Goal: Information Seeking & Learning: Learn about a topic

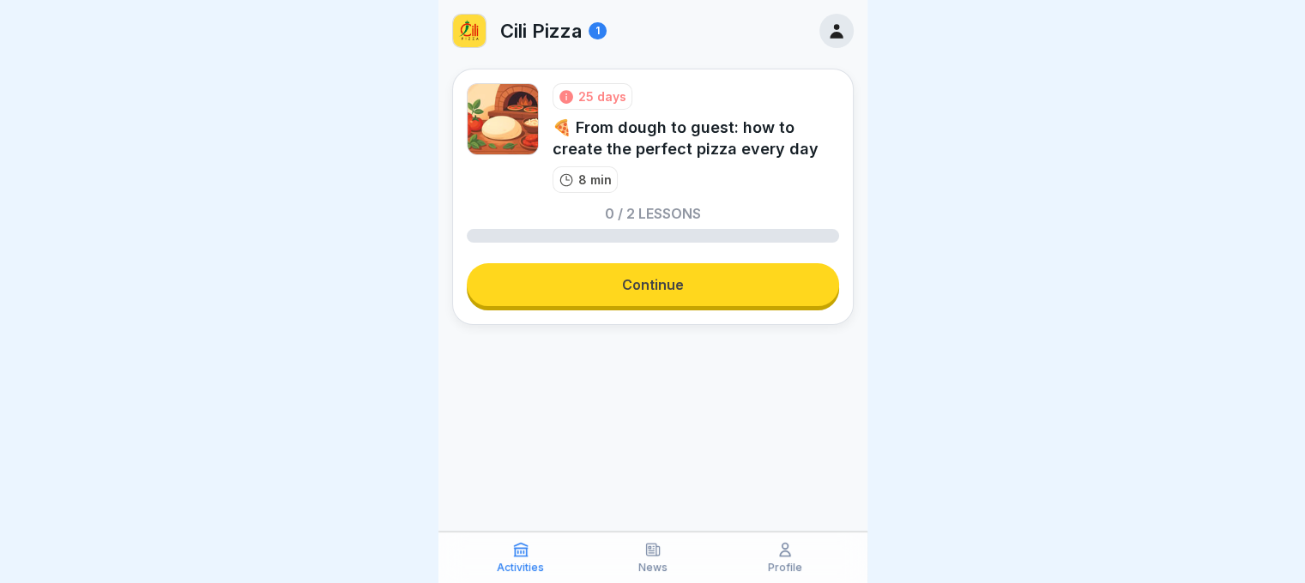
click at [662, 287] on link "Continue" at bounding box center [653, 284] width 372 height 43
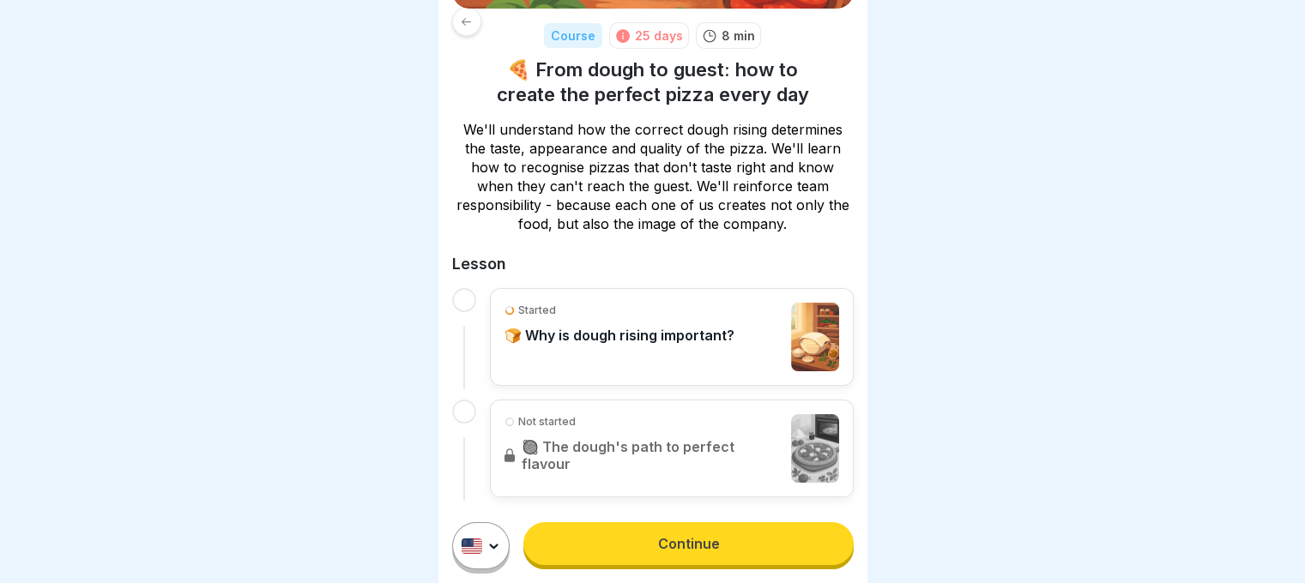
scroll to position [232, 0]
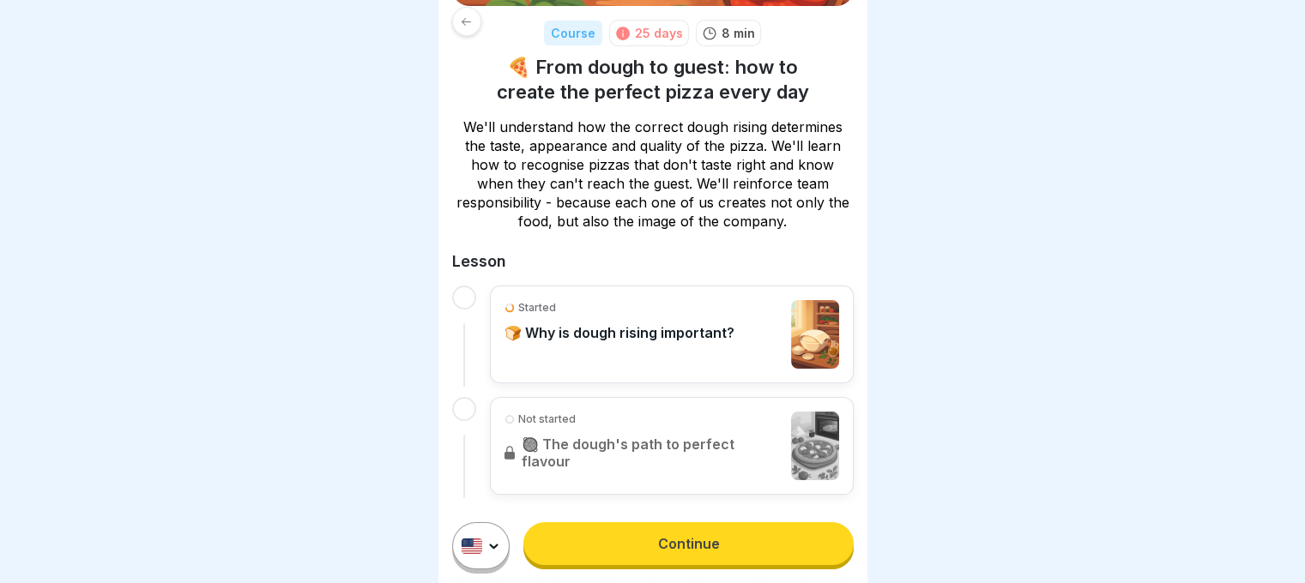
click at [724, 565] on link "Continue" at bounding box center [687, 543] width 329 height 43
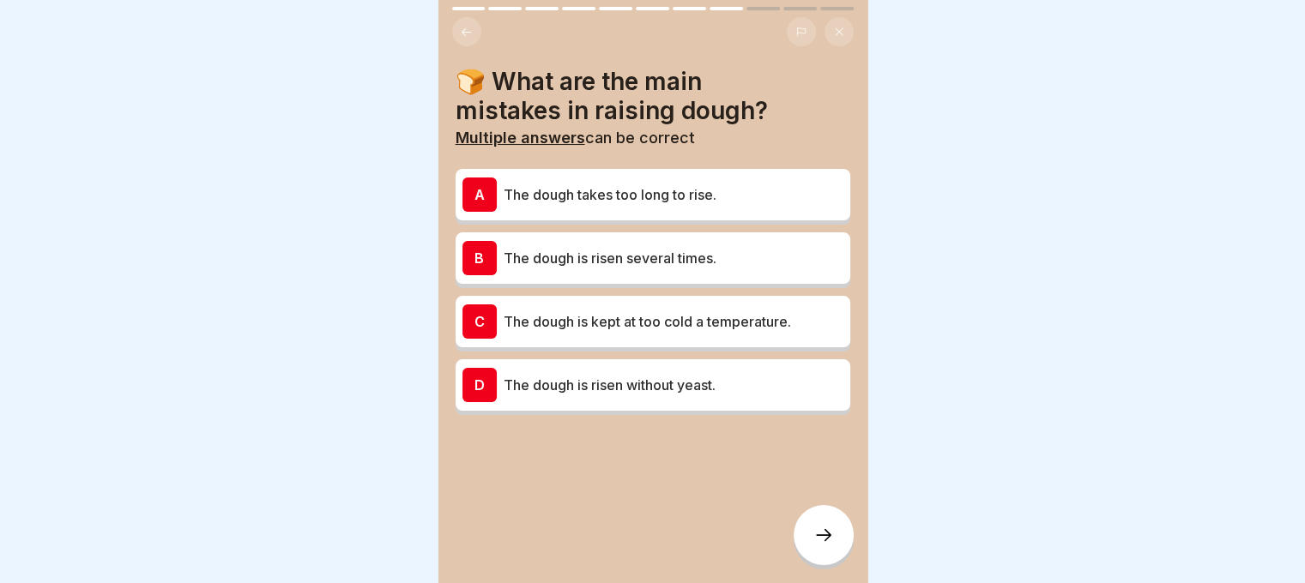
click at [669, 186] on p "The dough takes too long to rise." at bounding box center [673, 194] width 340 height 21
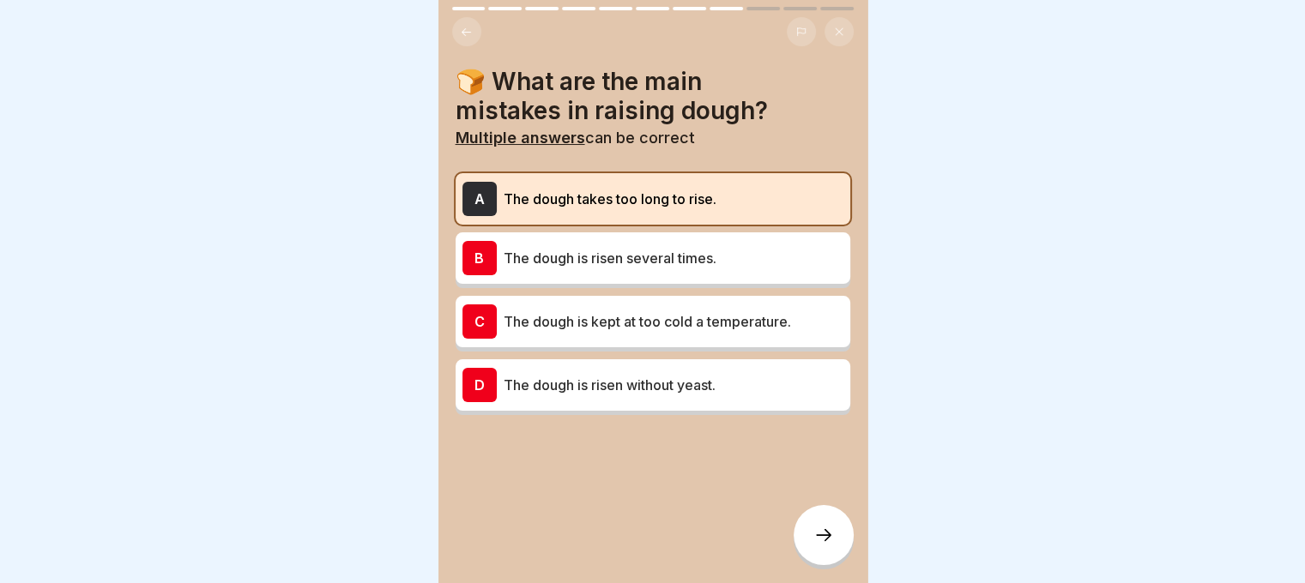
click at [820, 565] on div at bounding box center [823, 535] width 60 height 60
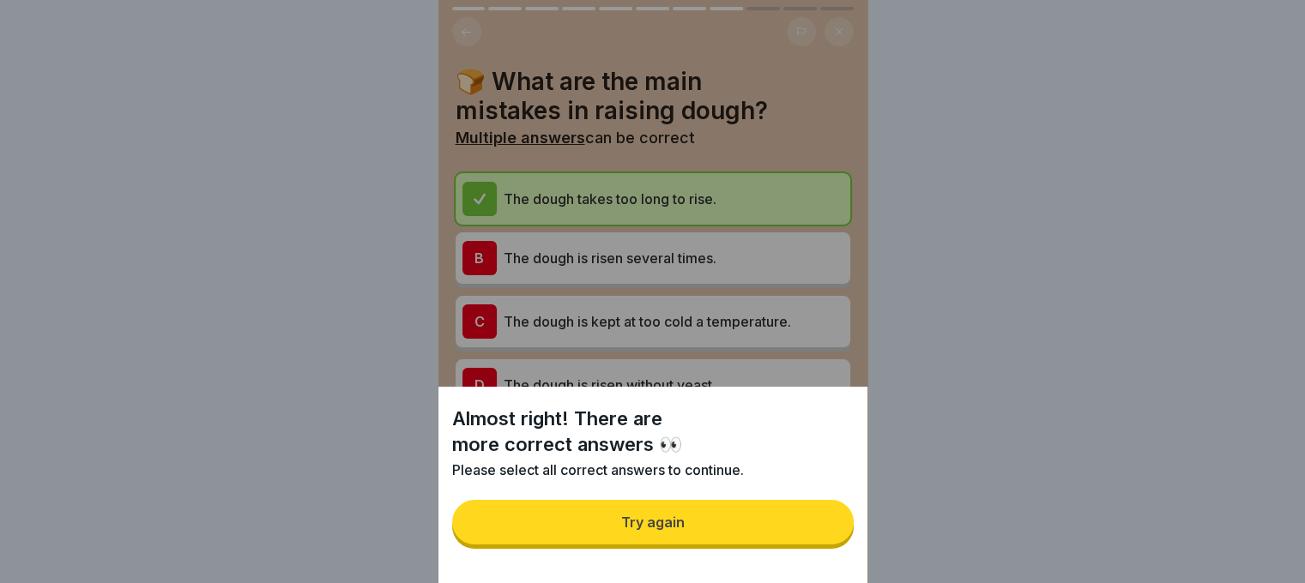
click at [810, 534] on button "Try again" at bounding box center [652, 522] width 401 height 45
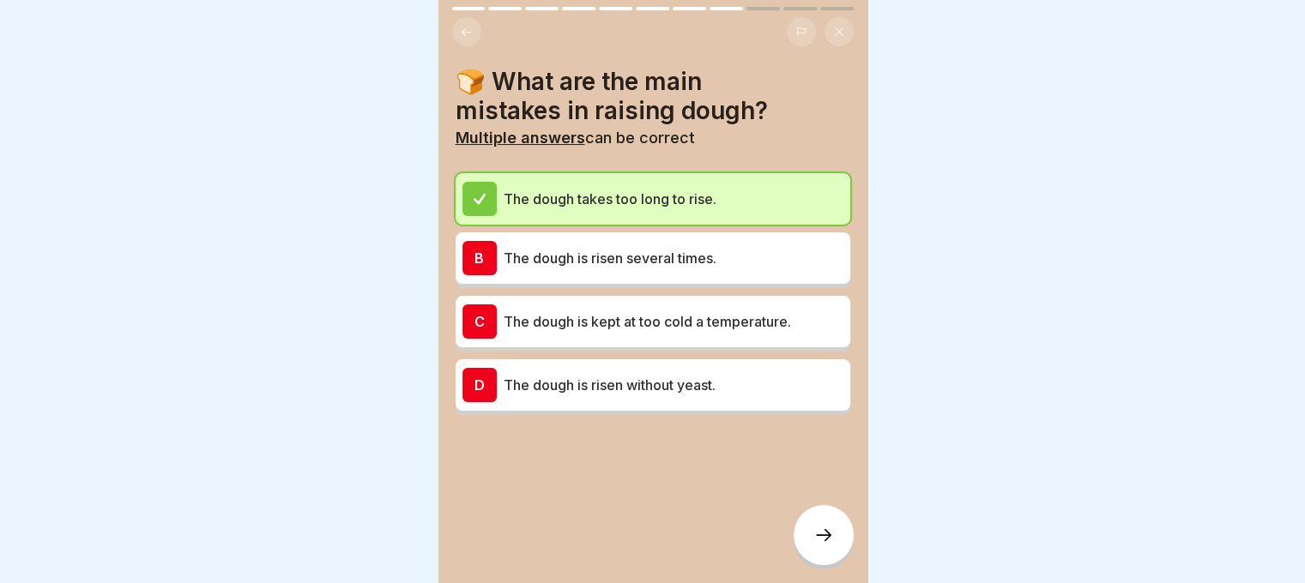
click at [816, 538] on div at bounding box center [823, 535] width 60 height 60
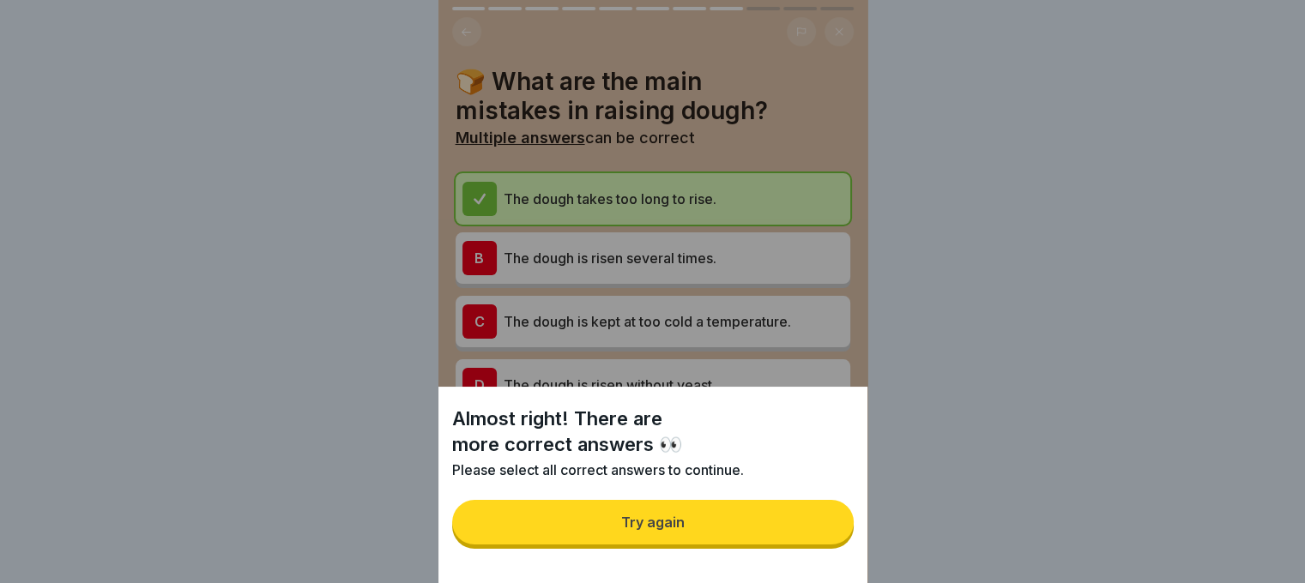
click at [816, 534] on button "Try again" at bounding box center [652, 522] width 401 height 45
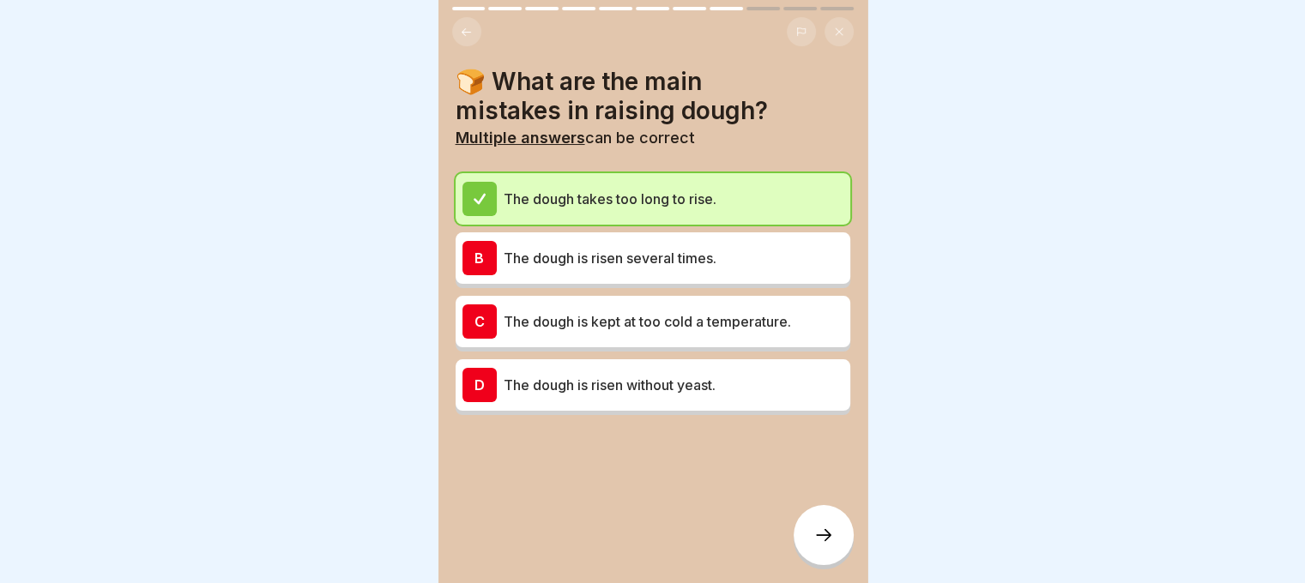
click at [738, 259] on p "The dough is risen several times." at bounding box center [673, 258] width 340 height 21
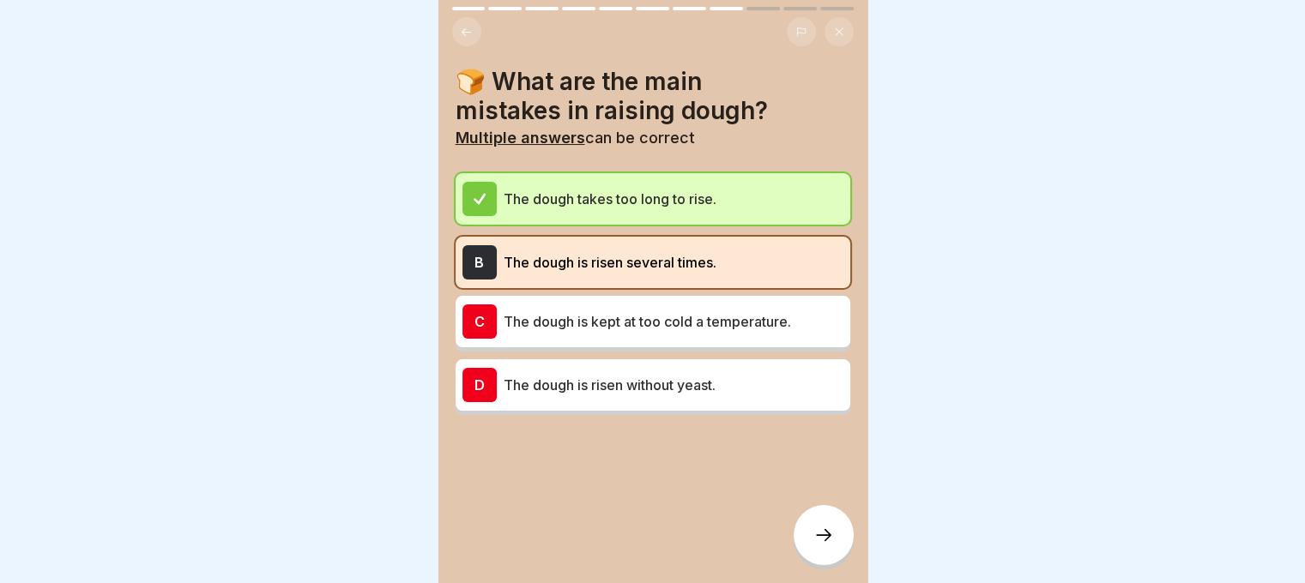
click at [823, 558] on div at bounding box center [823, 535] width 60 height 60
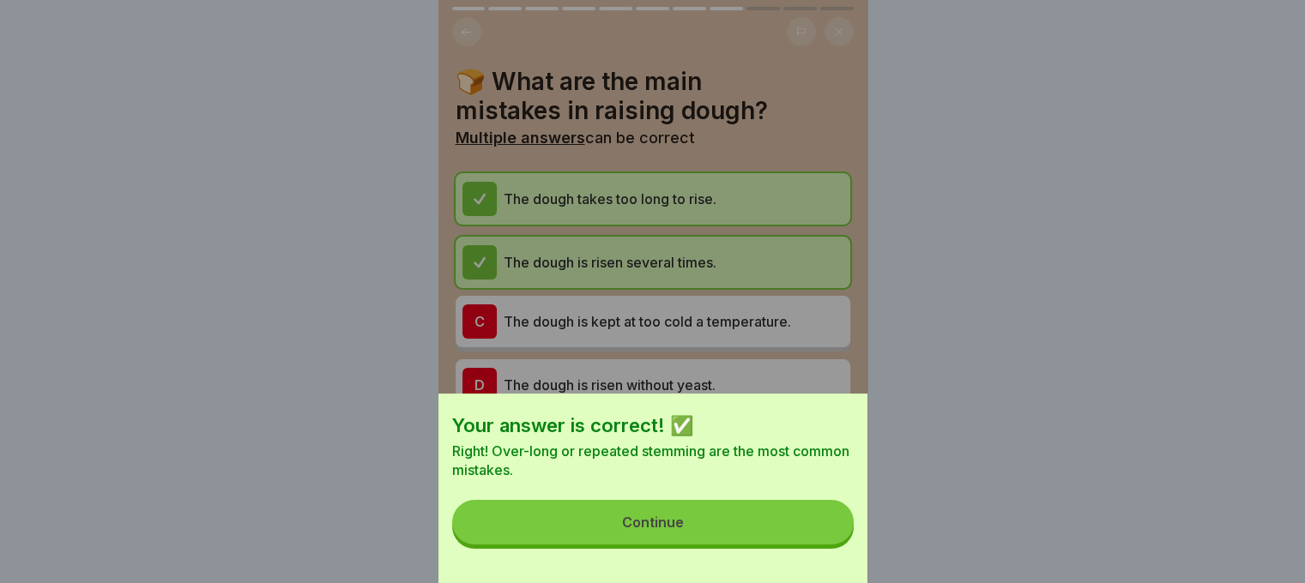
click at [811, 540] on button "Continue" at bounding box center [652, 522] width 401 height 45
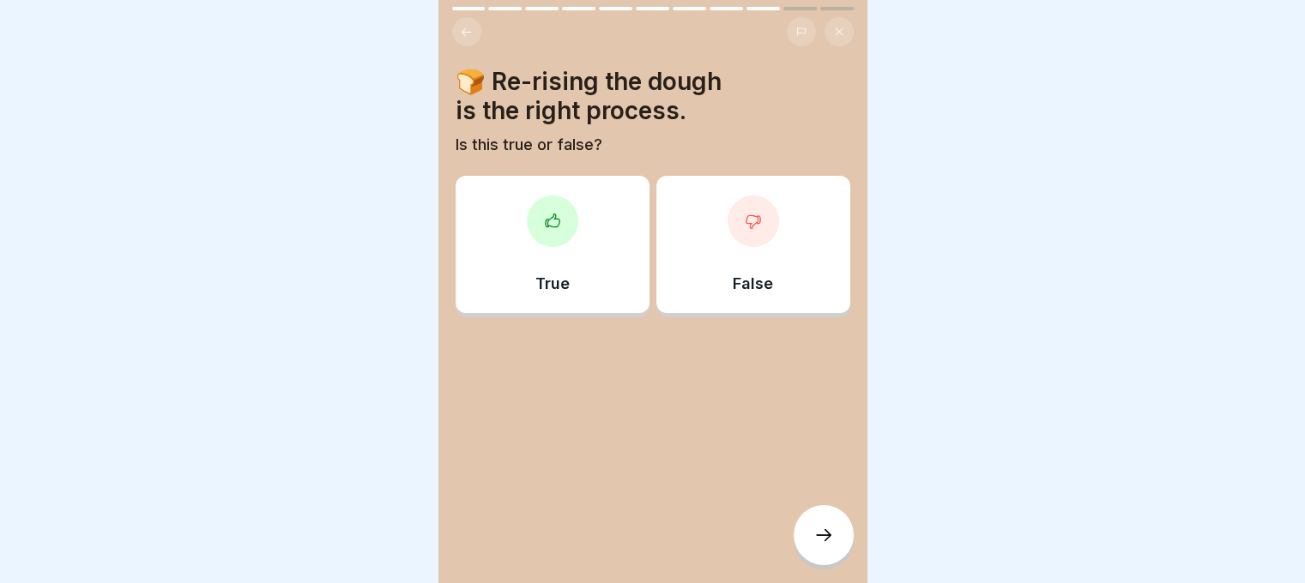
click at [811, 536] on div at bounding box center [823, 535] width 60 height 60
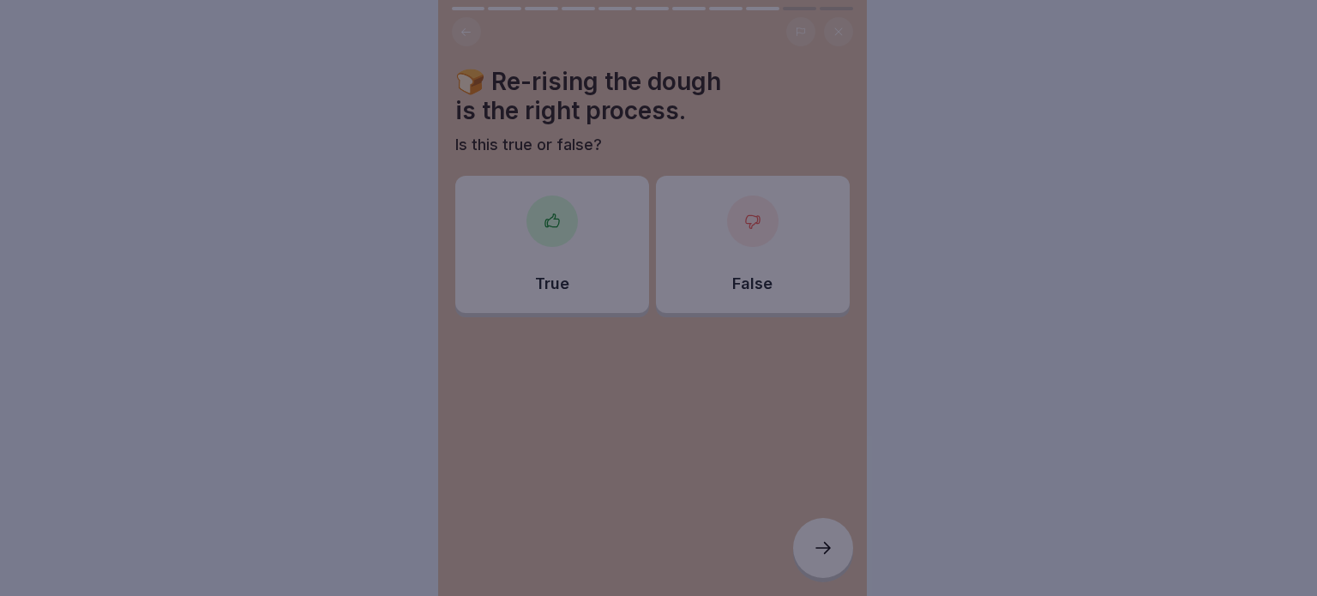
click at [811, 536] on div at bounding box center [658, 298] width 1317 height 596
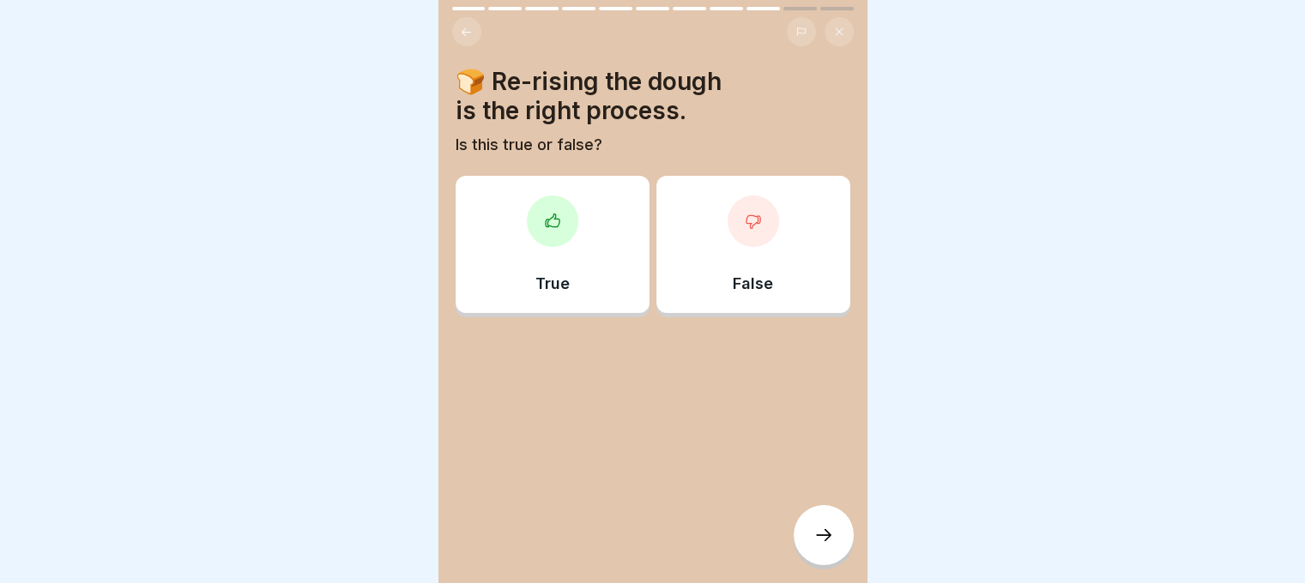
click at [771, 245] on div "False" at bounding box center [753, 244] width 194 height 137
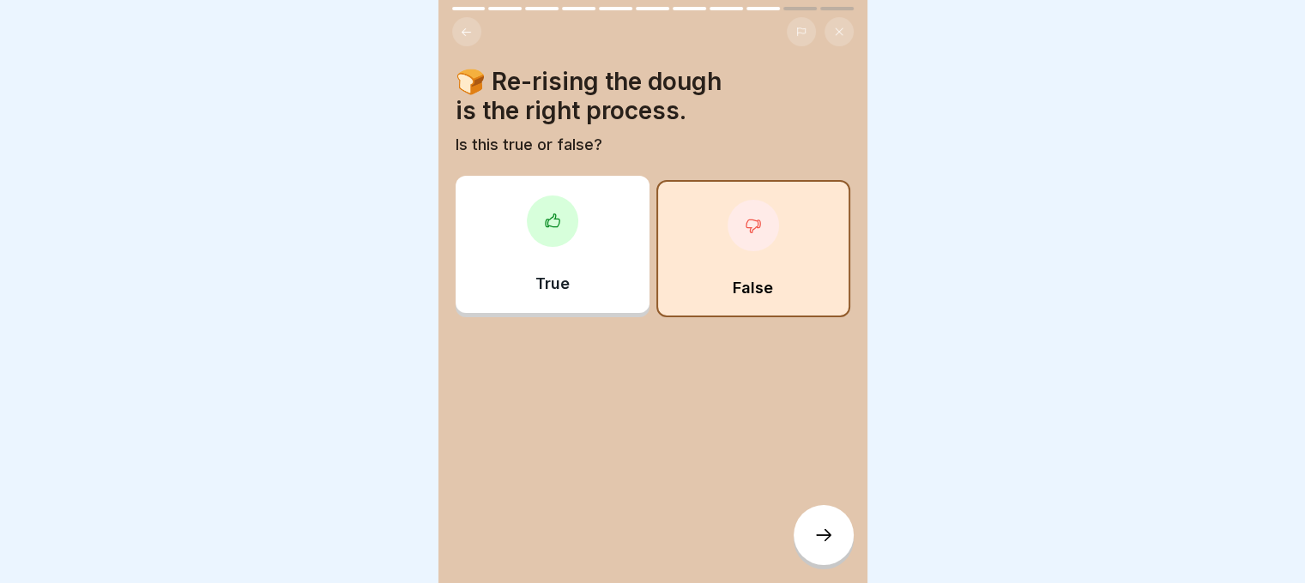
click at [821, 522] on div at bounding box center [823, 535] width 60 height 60
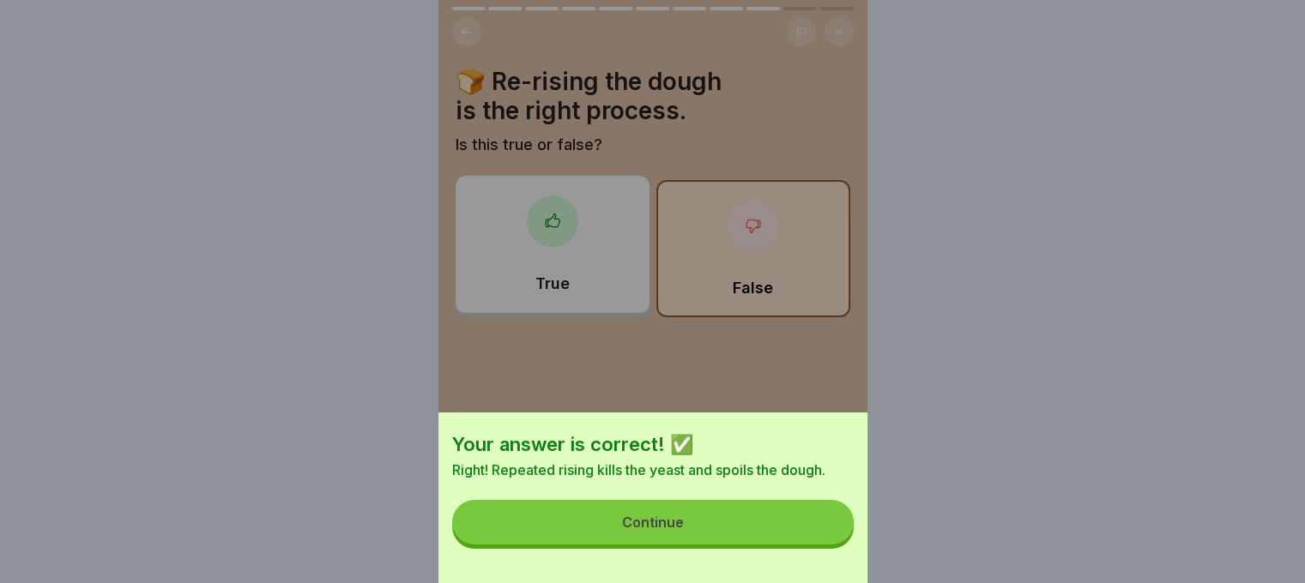
click at [809, 537] on button "Continue" at bounding box center [652, 522] width 401 height 45
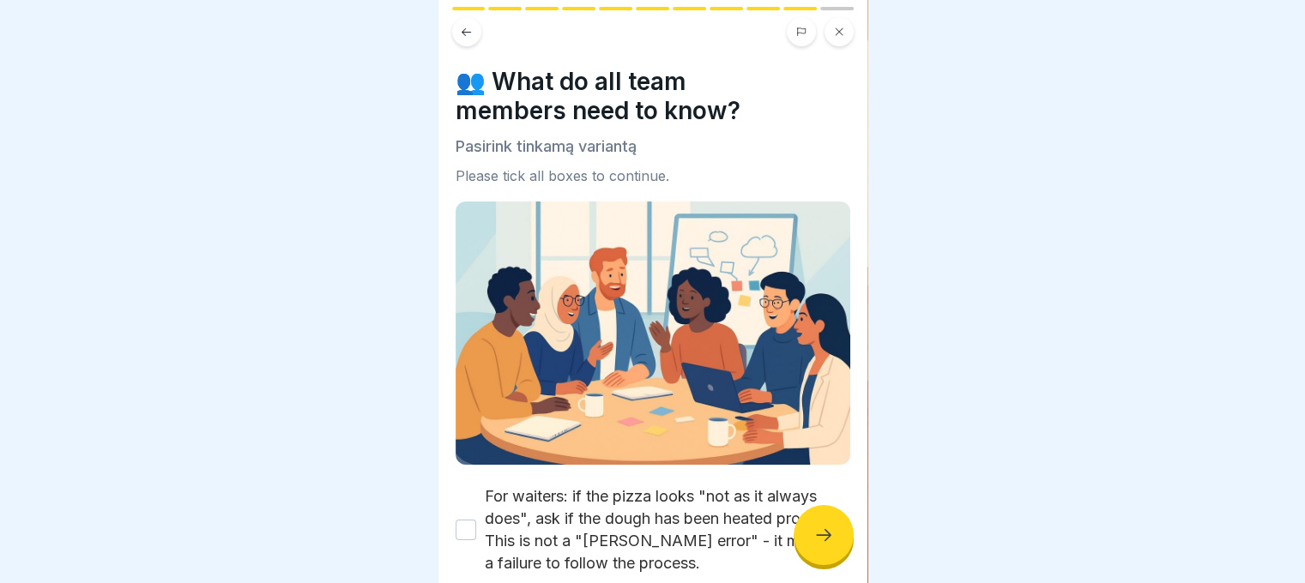
scroll to position [169, 0]
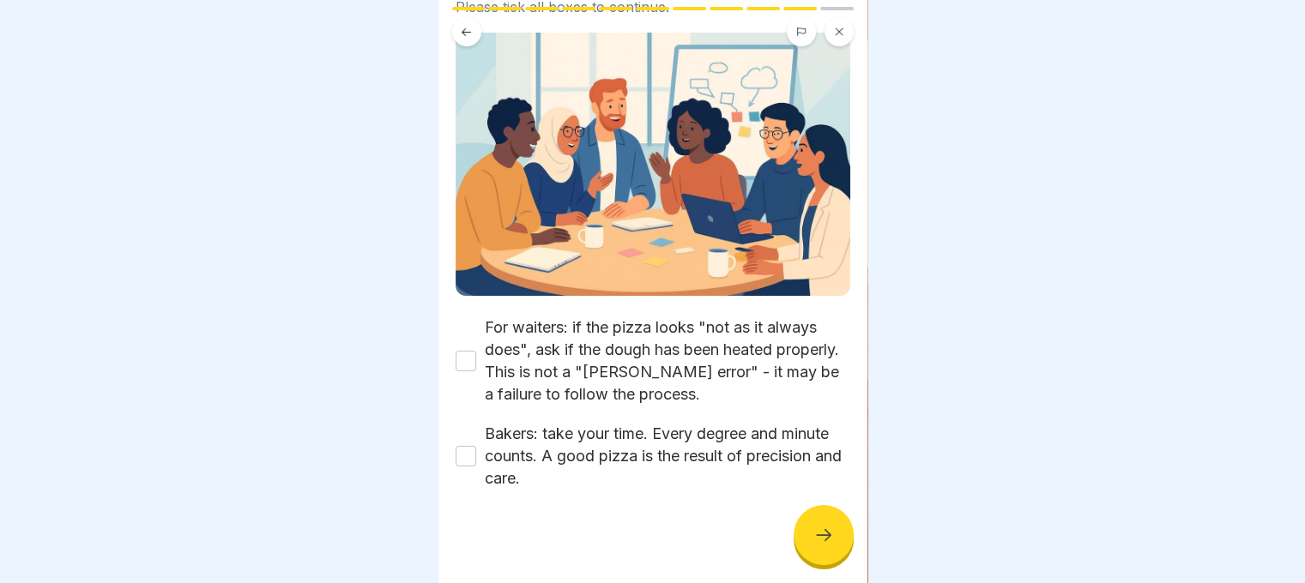
drag, startPoint x: 459, startPoint y: 347, endPoint x: 459, endPoint y: 419, distance: 72.0
click at [460, 351] on button "For waiters: if the pizza looks "not as it always does", ask if the dough has b…" at bounding box center [465, 361] width 21 height 21
click at [468, 467] on div "Bakers: take your time. Every degree and minute counts. A good pizza is the res…" at bounding box center [652, 456] width 395 height 67
click at [468, 448] on button "Bakers: take your time. Every degree and minute counts. A good pizza is the res…" at bounding box center [465, 456] width 21 height 21
drag, startPoint x: 820, startPoint y: 556, endPoint x: 813, endPoint y: 539, distance: 17.7
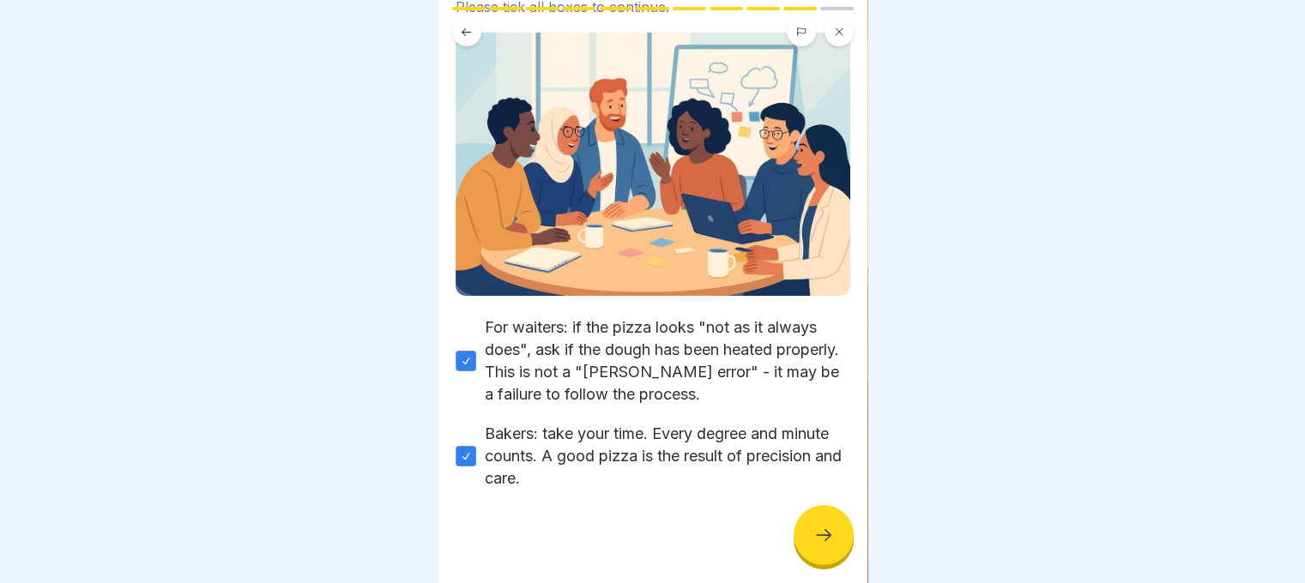
click at [818, 545] on icon at bounding box center [823, 535] width 21 height 21
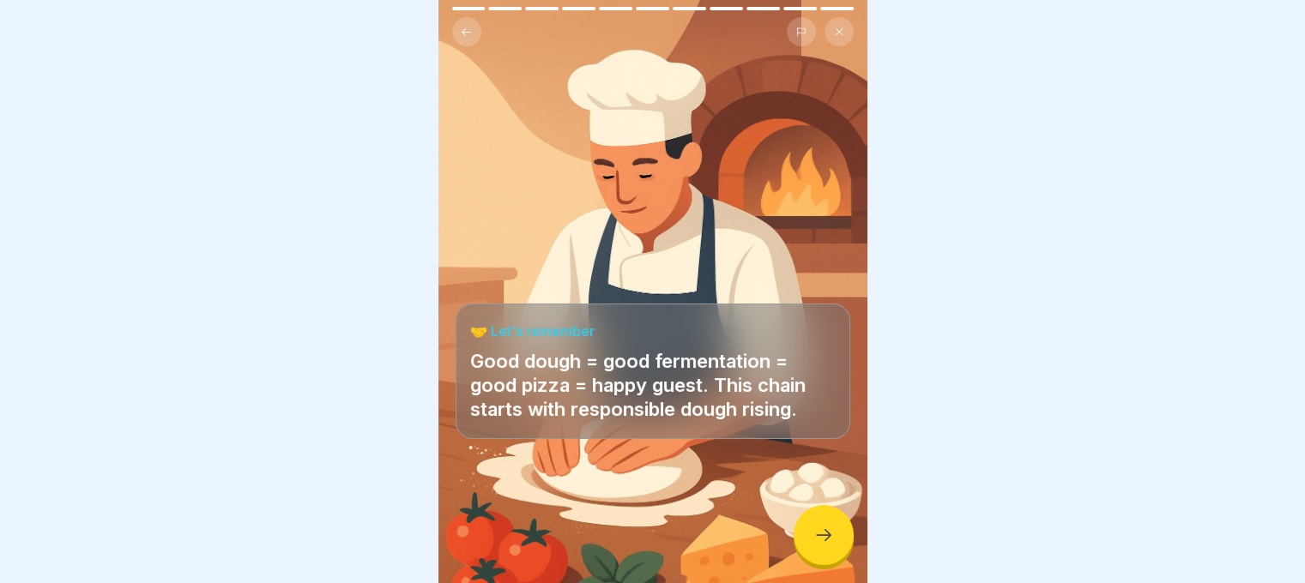
click at [820, 537] on div at bounding box center [823, 535] width 60 height 60
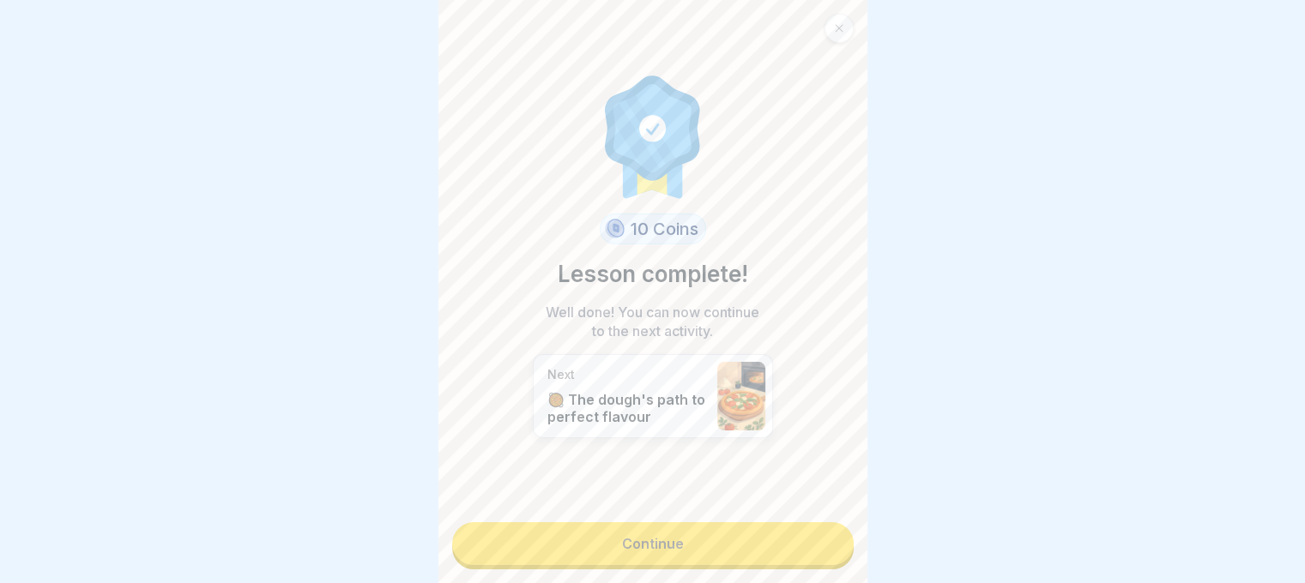
click at [810, 539] on link "Continue" at bounding box center [652, 543] width 401 height 43
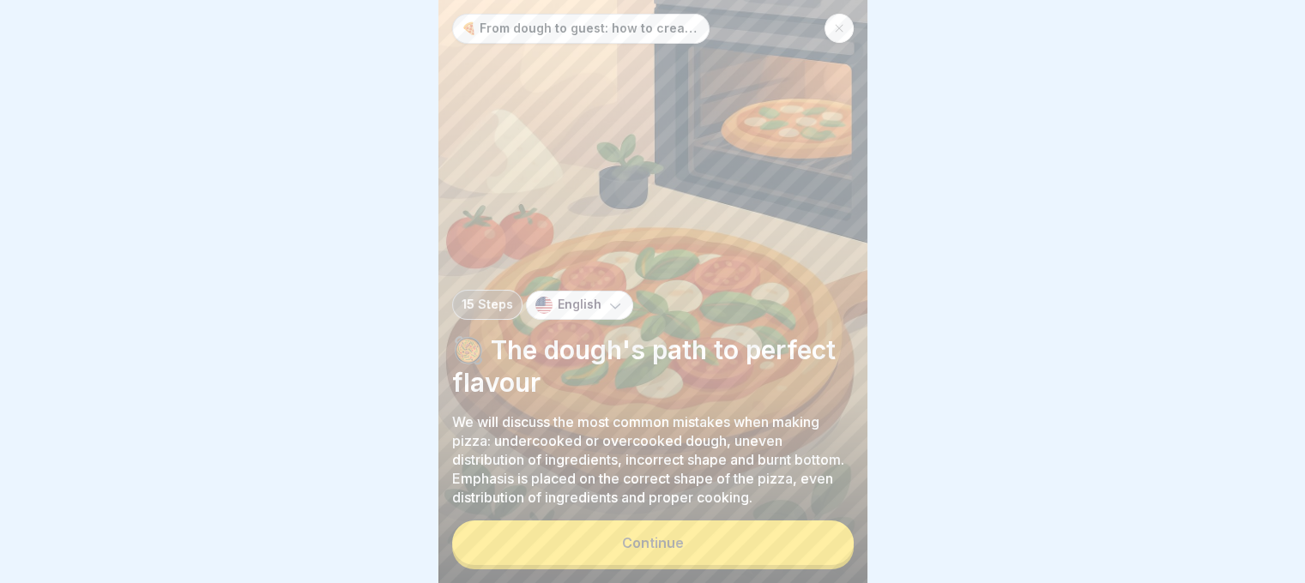
click at [812, 558] on button "Continue" at bounding box center [652, 543] width 401 height 45
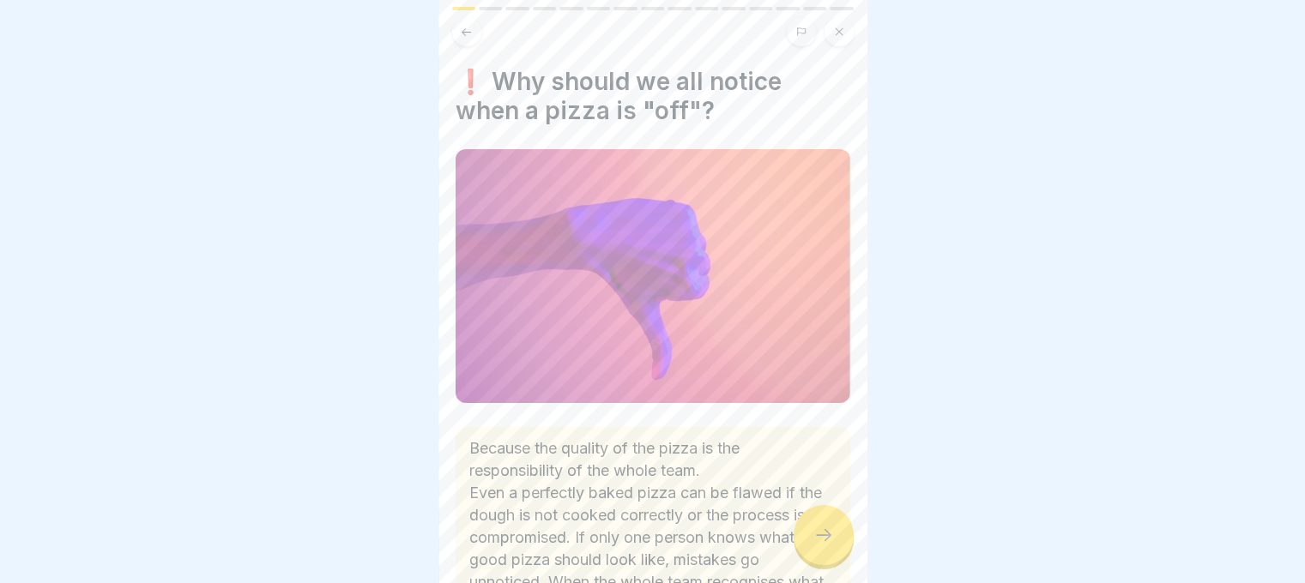
click at [811, 552] on div at bounding box center [823, 535] width 60 height 60
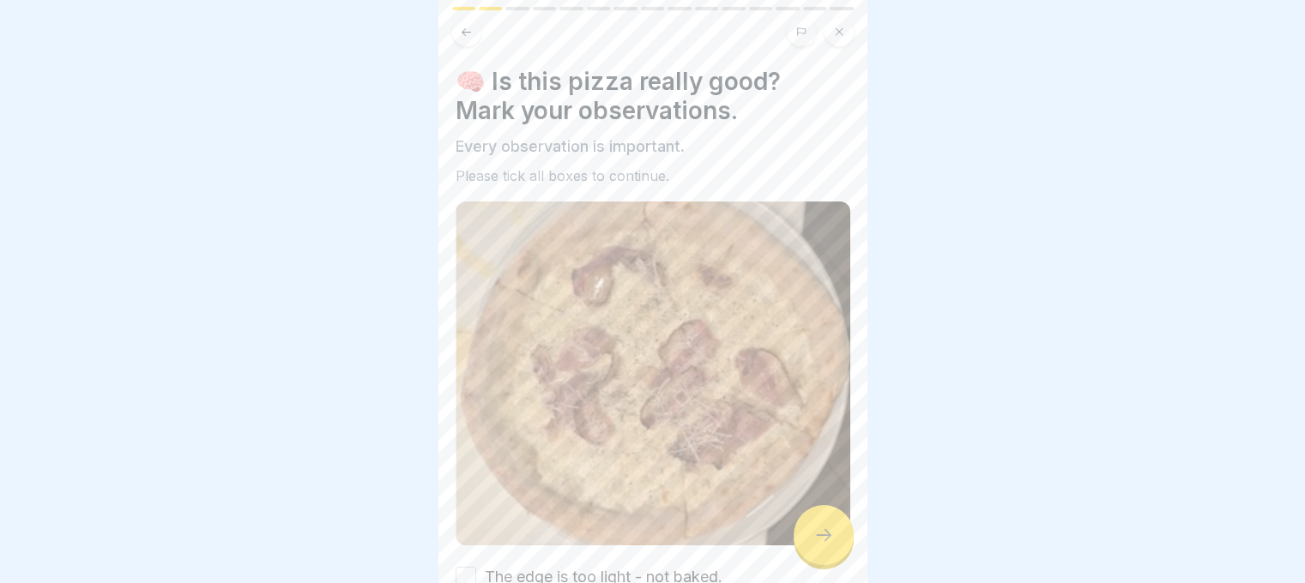
click at [811, 552] on div at bounding box center [823, 535] width 60 height 60
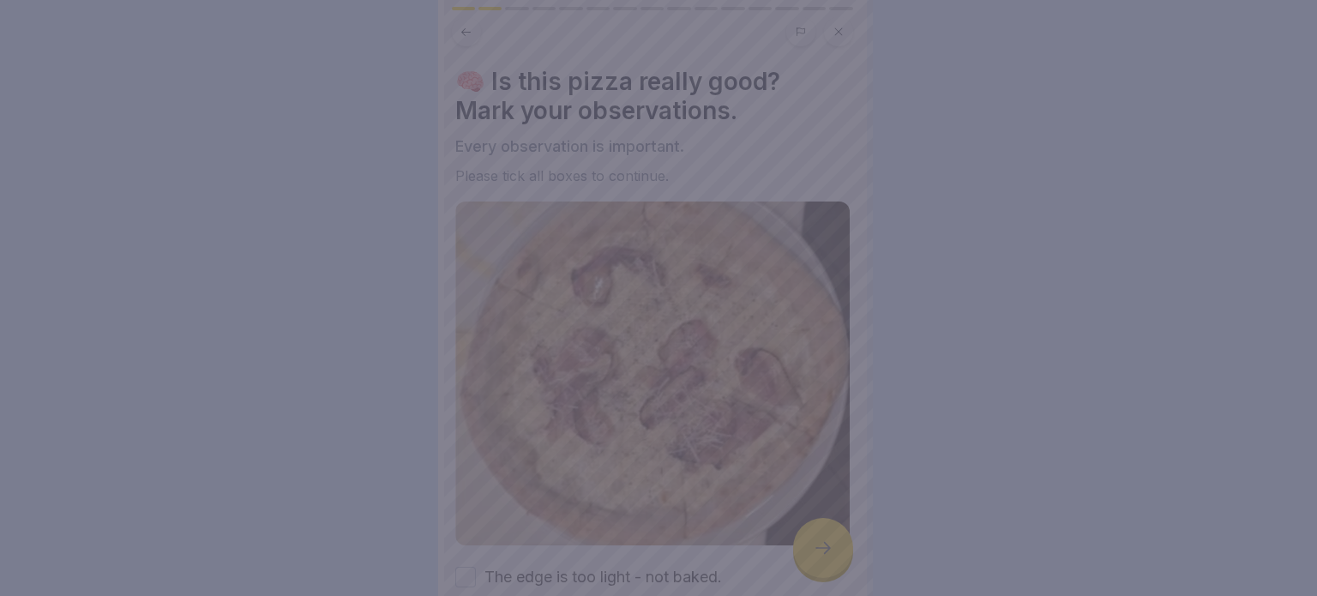
click at [810, 551] on div at bounding box center [658, 298] width 1317 height 596
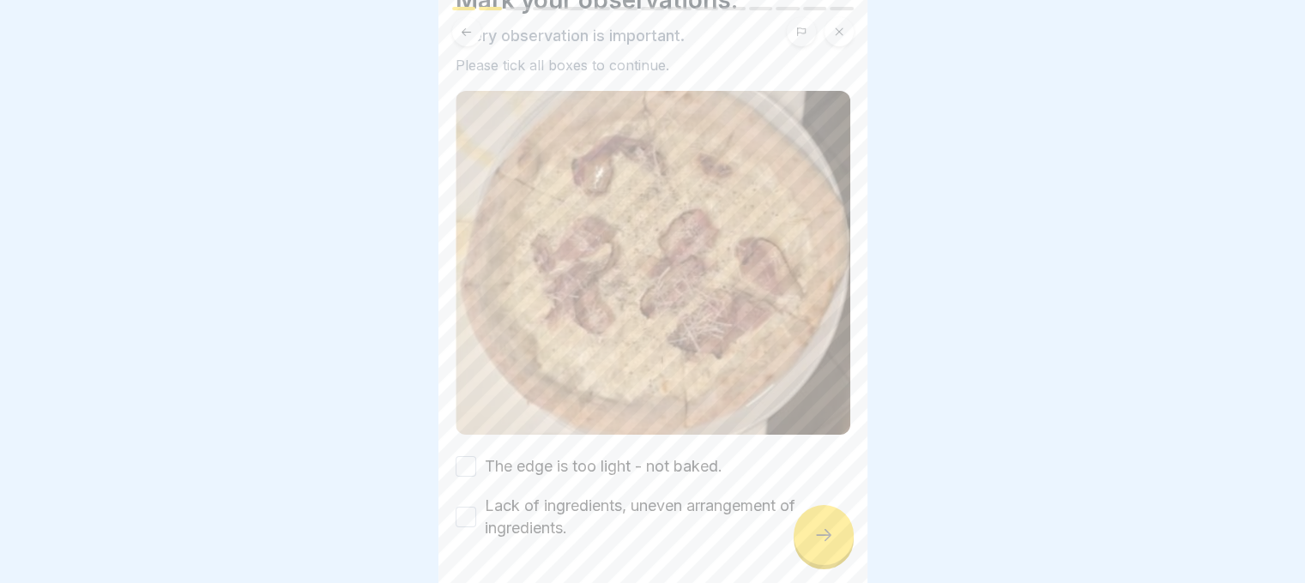
scroll to position [158, 0]
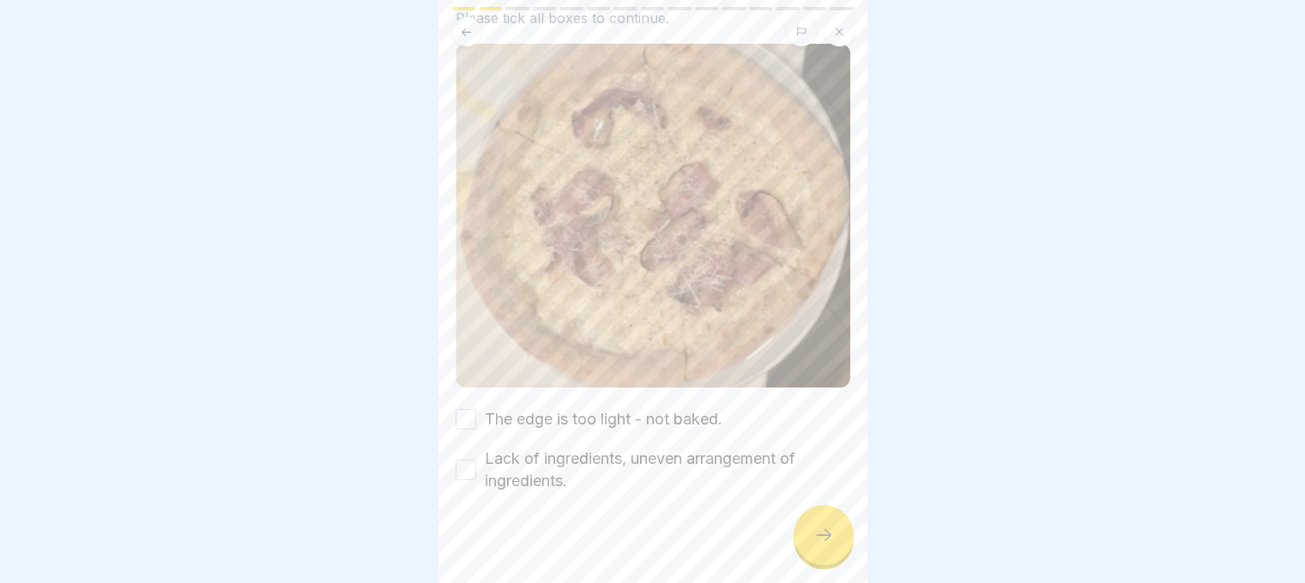
click at [463, 409] on button "The edge is too light - not baked." at bounding box center [465, 419] width 21 height 21
click at [459, 460] on button "Lack of ingredients, uneven arrangement of ingredients." at bounding box center [465, 470] width 21 height 21
click at [814, 559] on div at bounding box center [823, 535] width 60 height 60
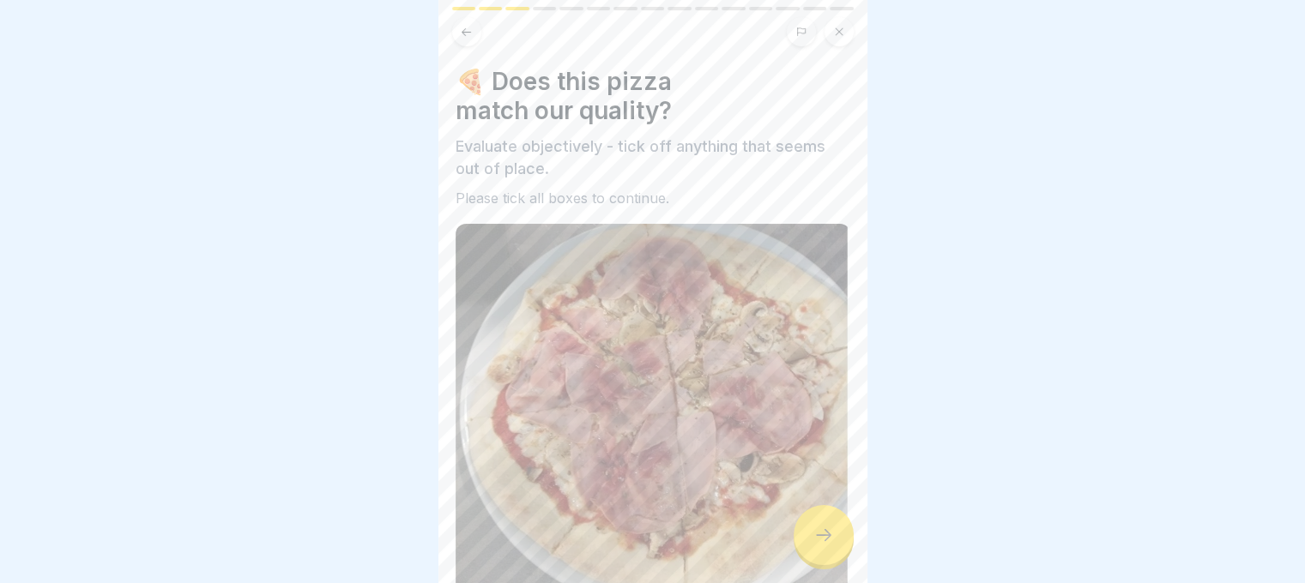
click at [816, 545] on icon at bounding box center [823, 535] width 21 height 21
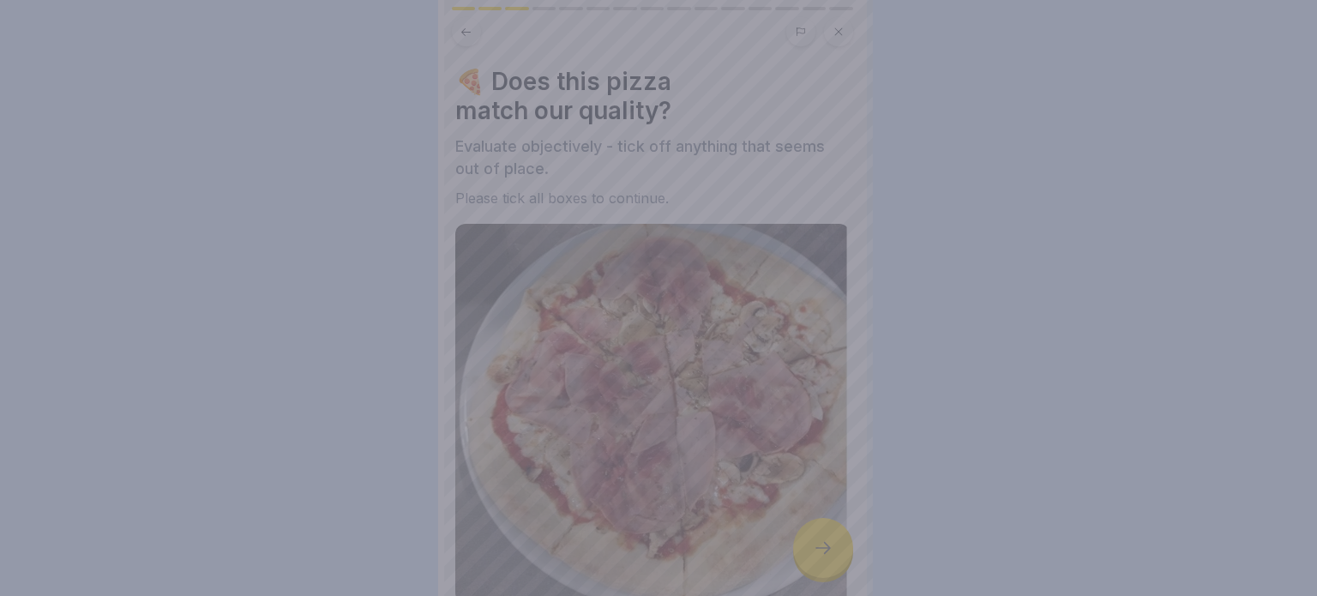
click at [816, 554] on div at bounding box center [658, 298] width 1317 height 596
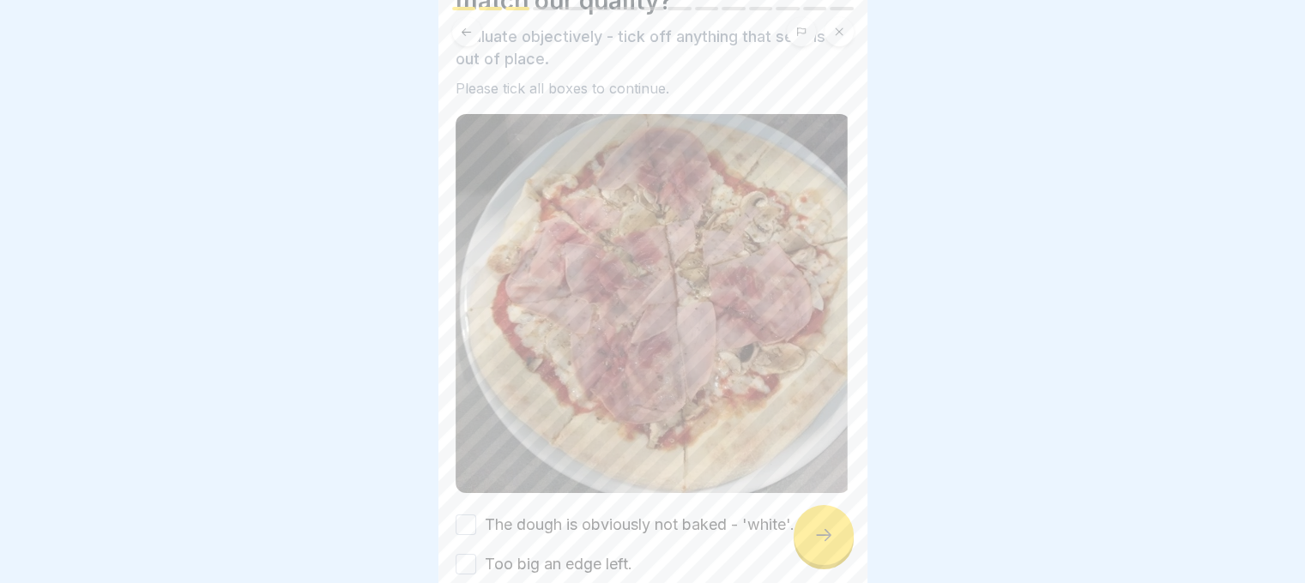
scroll to position [192, 0]
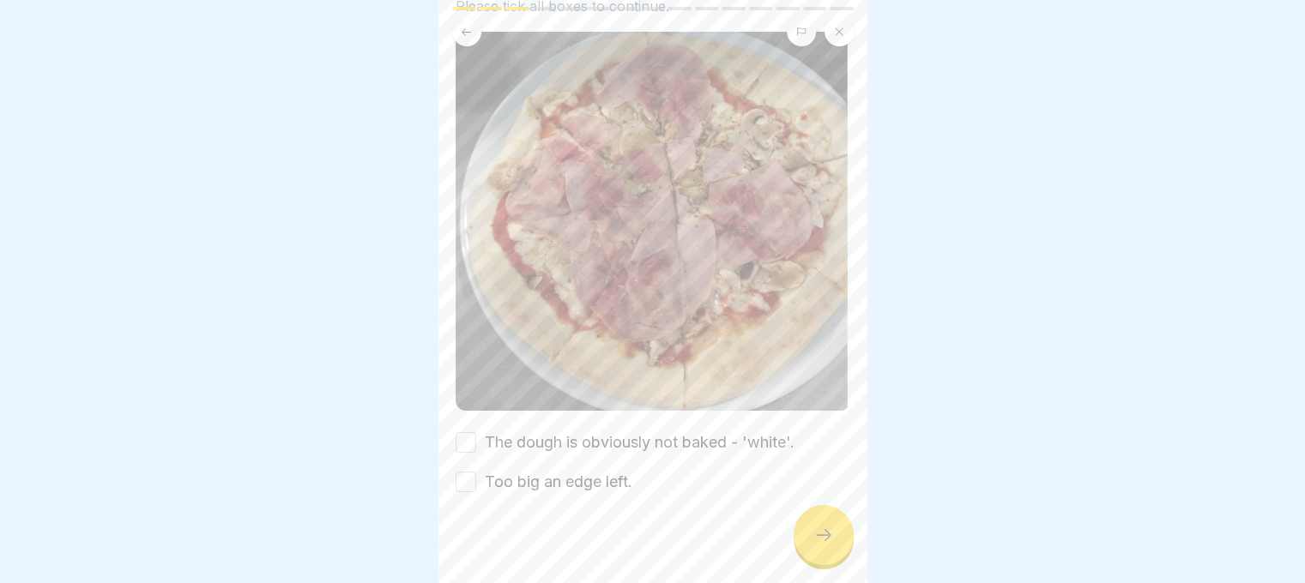
click at [467, 431] on div "The dough is obviously not baked - 'white'." at bounding box center [624, 442] width 339 height 22
click at [467, 432] on button "The dough is obviously not baked - 'white'." at bounding box center [465, 442] width 21 height 21
click at [465, 472] on button "Too big an edge left." at bounding box center [465, 482] width 21 height 21
click at [809, 526] on div at bounding box center [823, 535] width 60 height 60
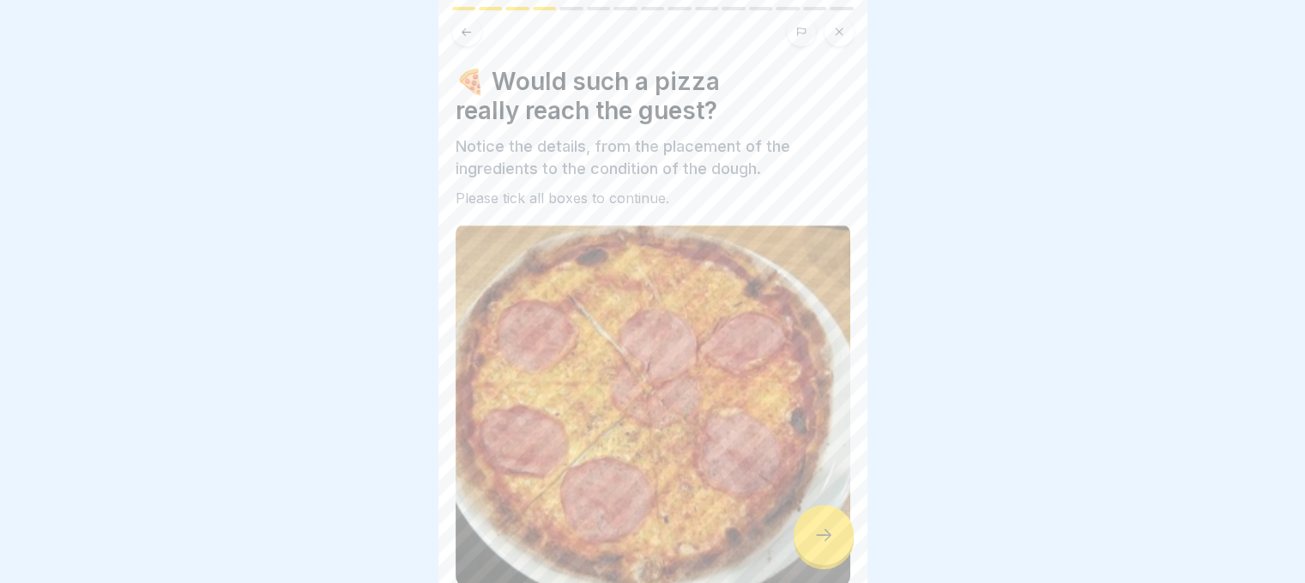
click at [802, 537] on div at bounding box center [823, 535] width 60 height 60
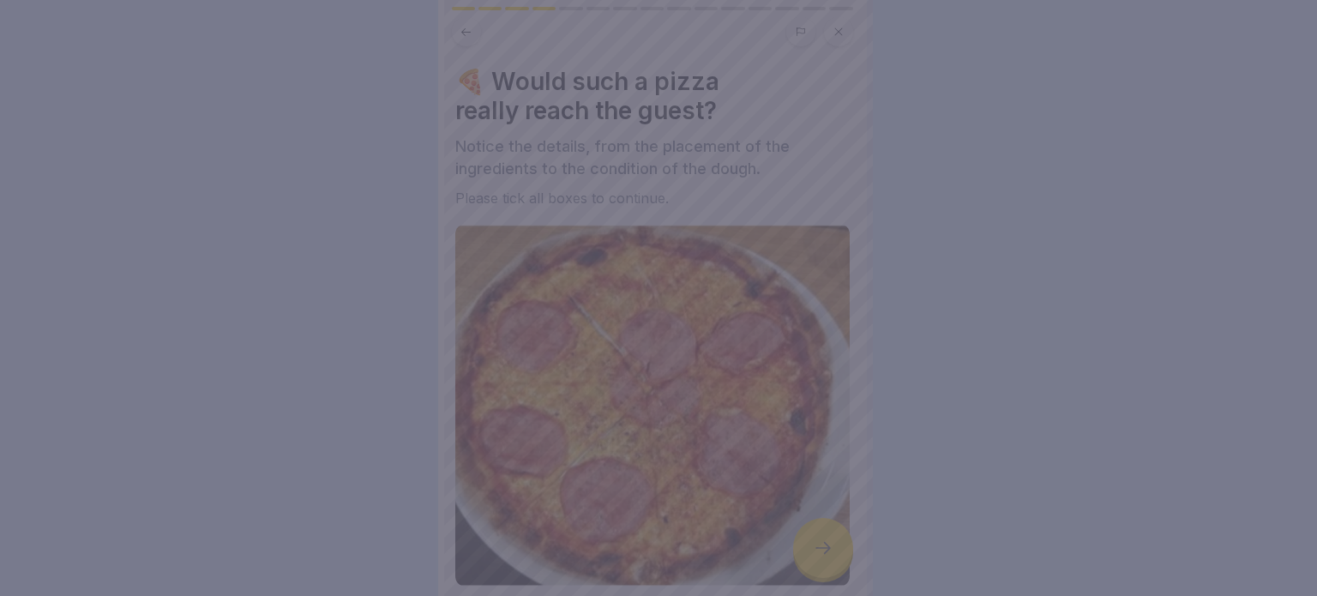
click at [802, 533] on div at bounding box center [658, 298] width 1317 height 596
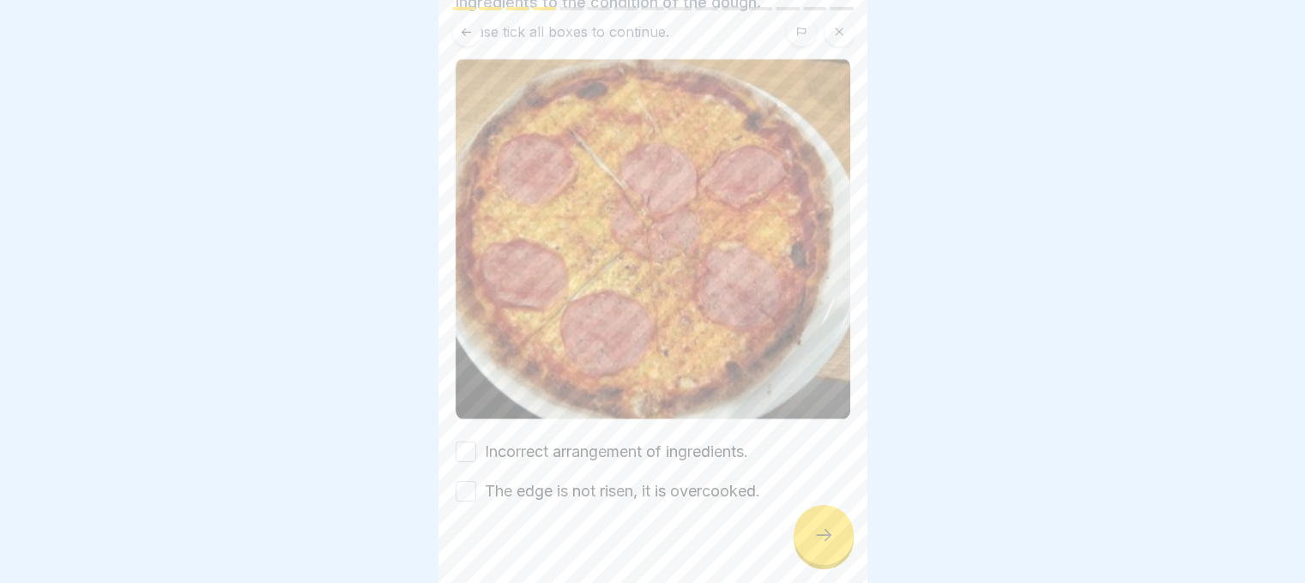
scroll to position [176, 0]
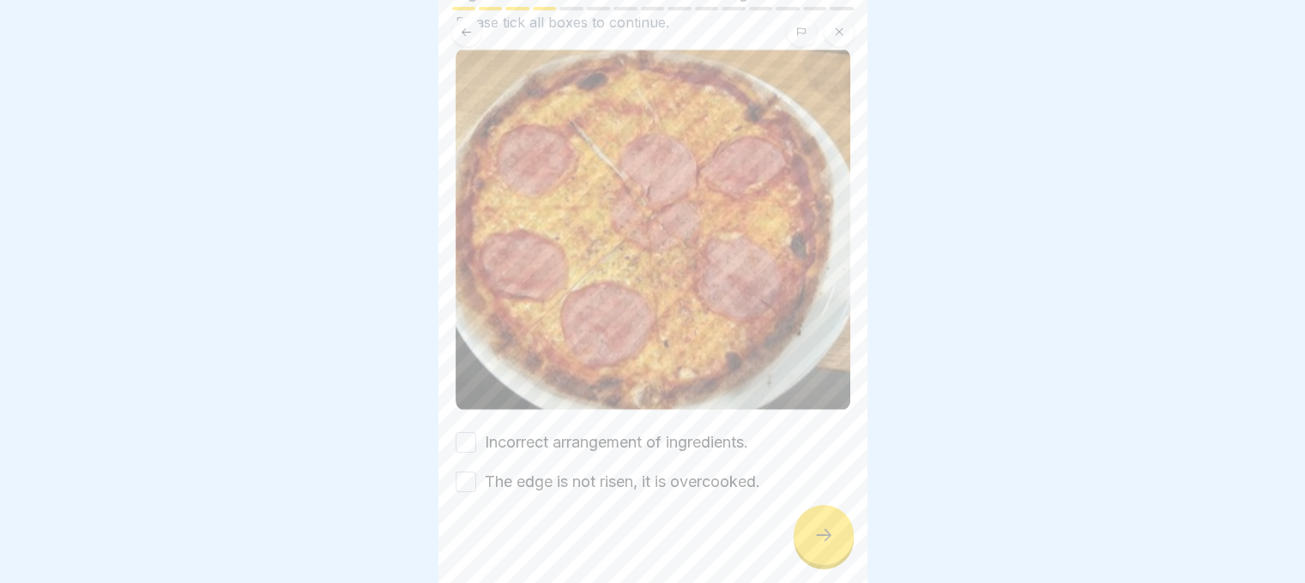
click at [463, 432] on button "Incorrect arrangement of ingredients." at bounding box center [465, 442] width 21 height 21
click at [466, 450] on div "Incorrect arrangement of ingredients. The edge is not risen, it is overcooked." at bounding box center [652, 462] width 395 height 62
click at [830, 545] on icon at bounding box center [823, 535] width 21 height 21
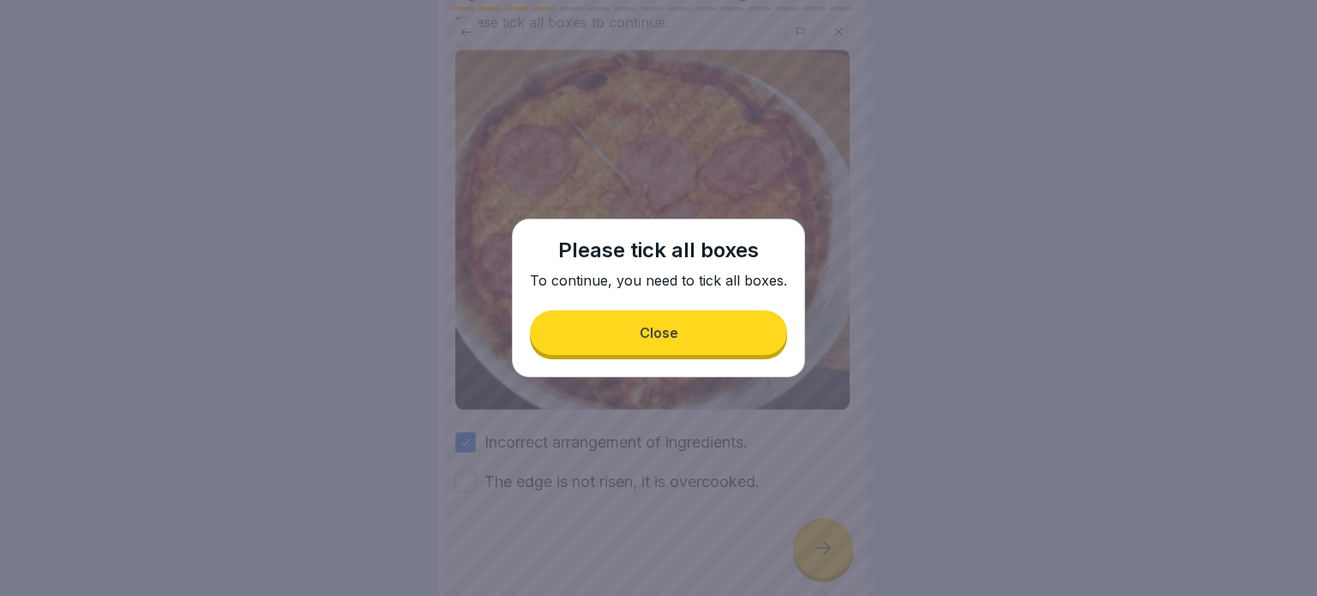
click at [613, 340] on button "Close" at bounding box center [658, 332] width 257 height 45
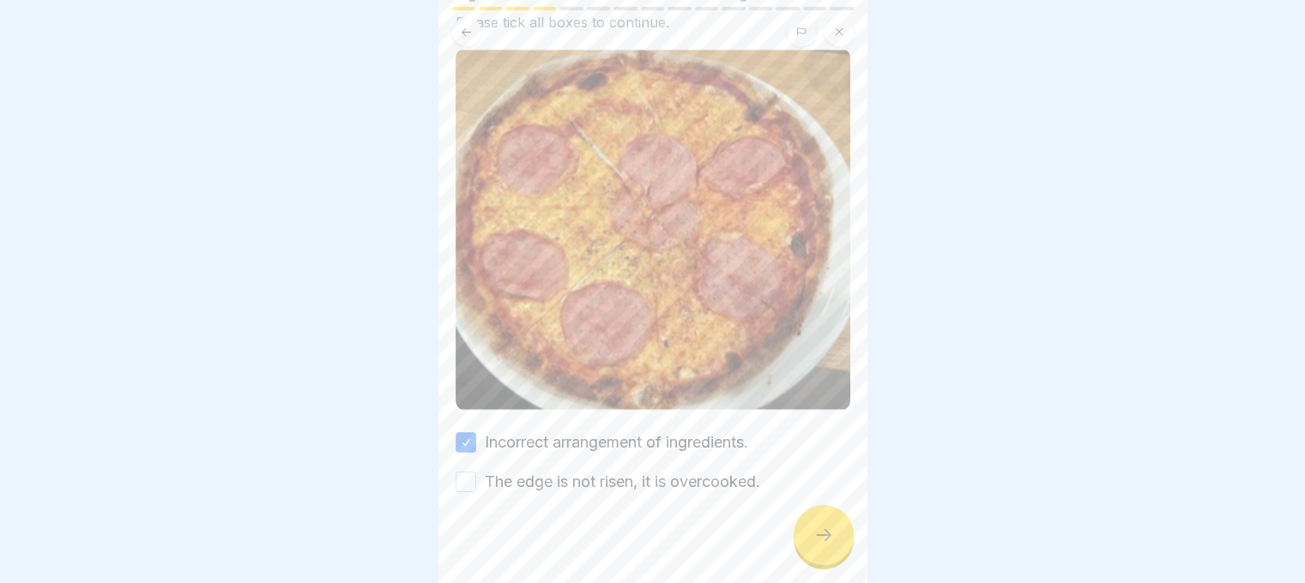
click at [463, 472] on button "The edge is not risen, it is overcooked." at bounding box center [465, 482] width 21 height 21
click at [810, 541] on div at bounding box center [823, 535] width 60 height 60
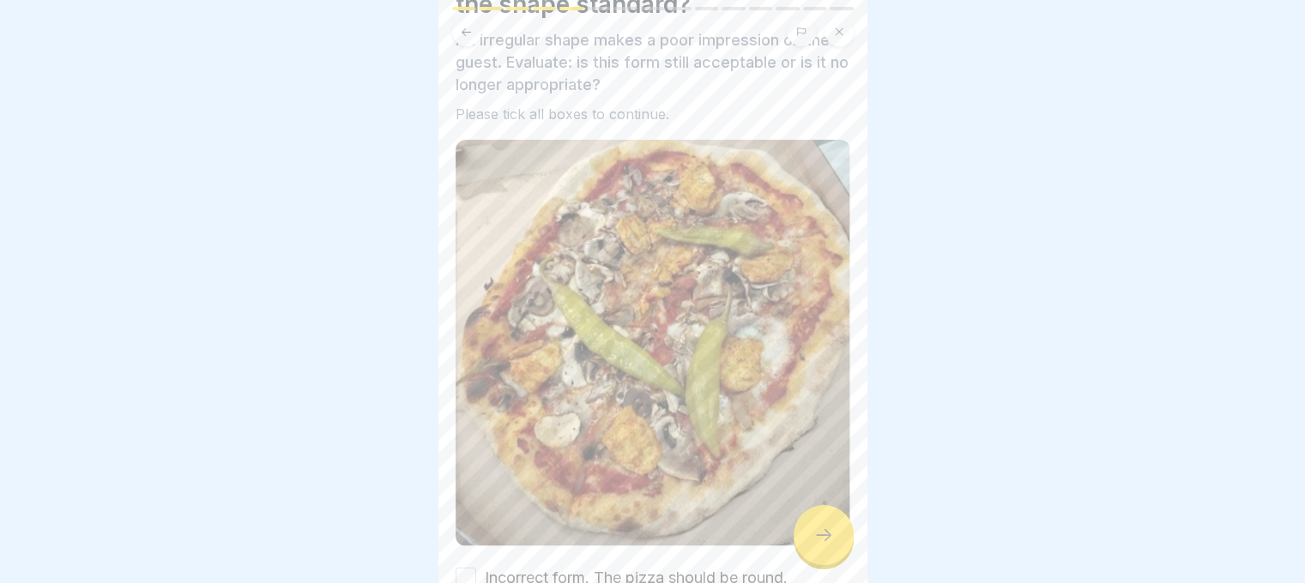
scroll to position [241, 0]
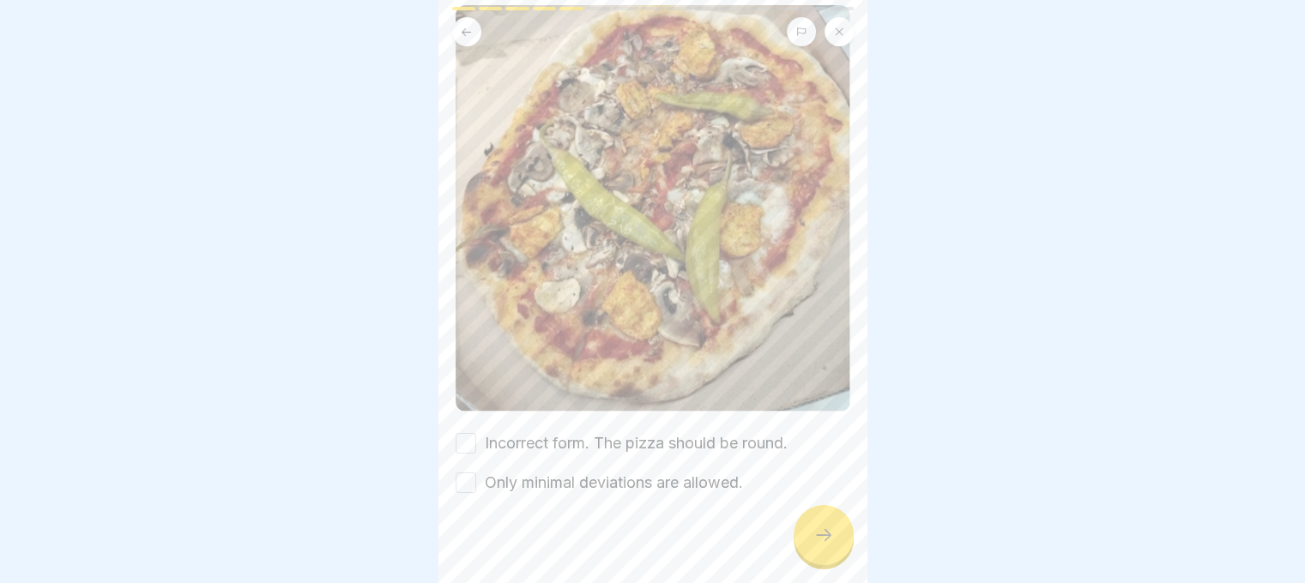
click at [458, 433] on button "Incorrect form. The pizza should be round." at bounding box center [465, 443] width 21 height 21
click at [465, 478] on button "Only minimal deviations are allowed." at bounding box center [465, 483] width 21 height 21
click at [846, 563] on div at bounding box center [823, 535] width 60 height 60
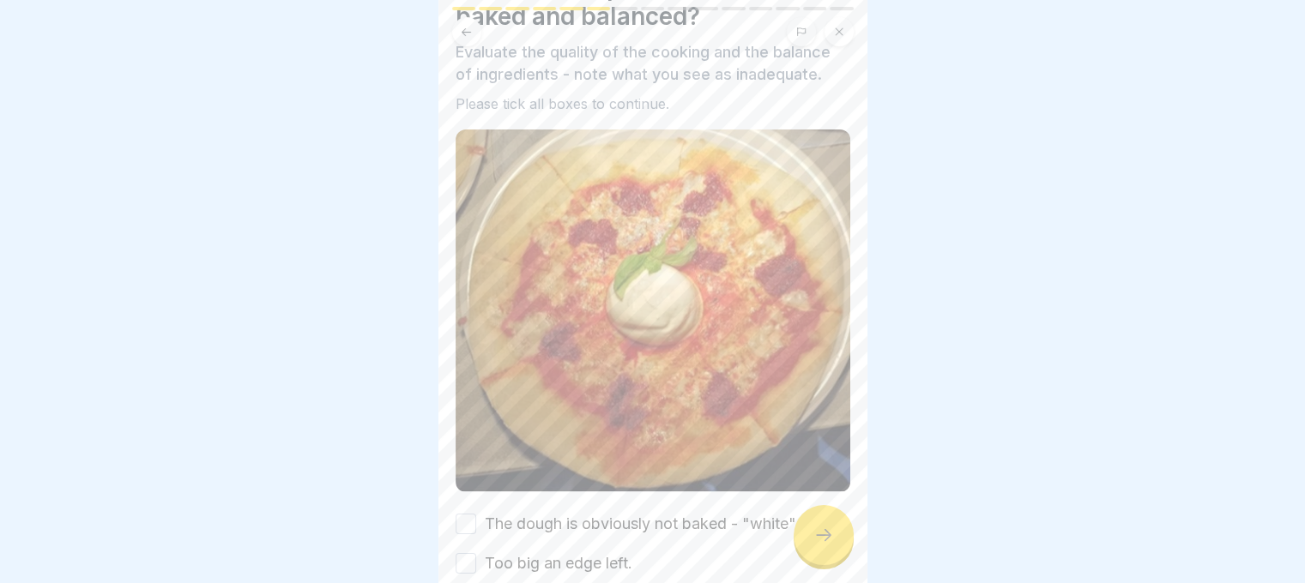
scroll to position [176, 0]
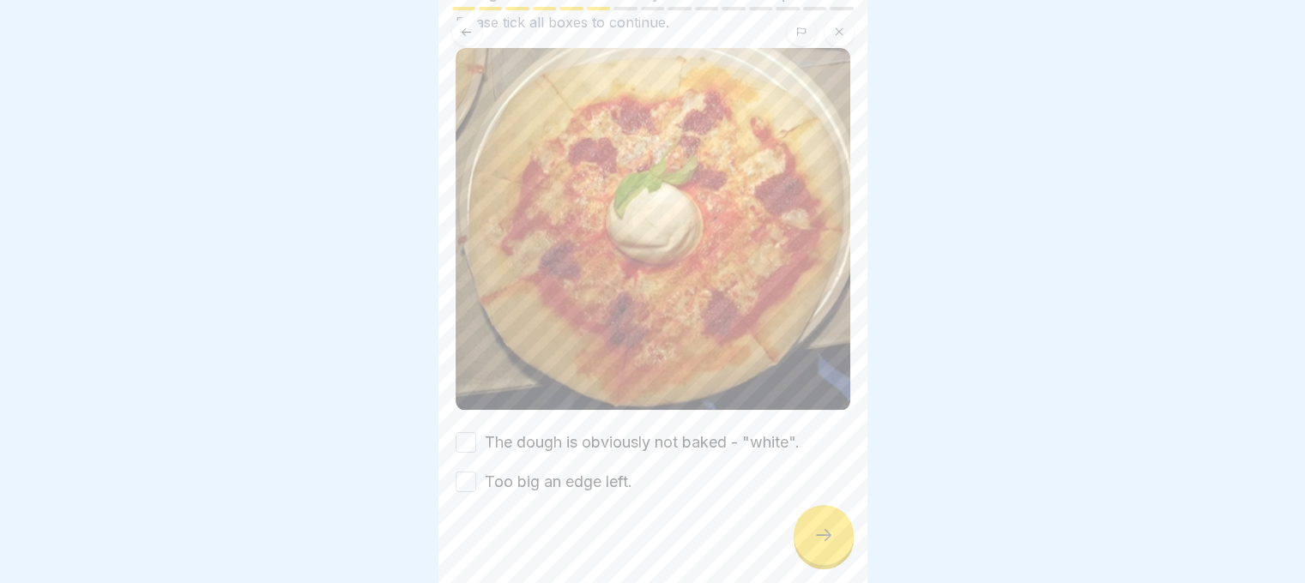
click at [473, 434] on button "The dough is obviously not baked - "white"." at bounding box center [465, 442] width 21 height 21
click at [467, 473] on button "Too big an edge left." at bounding box center [465, 482] width 21 height 21
click at [799, 551] on div at bounding box center [823, 535] width 60 height 60
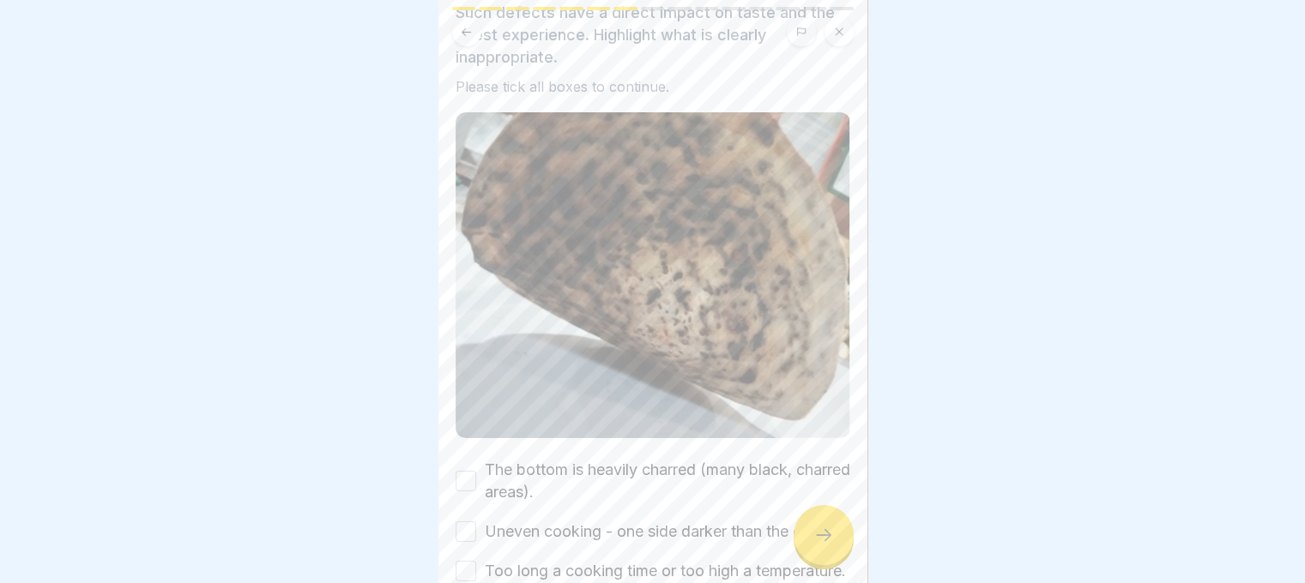
scroll to position [269, 0]
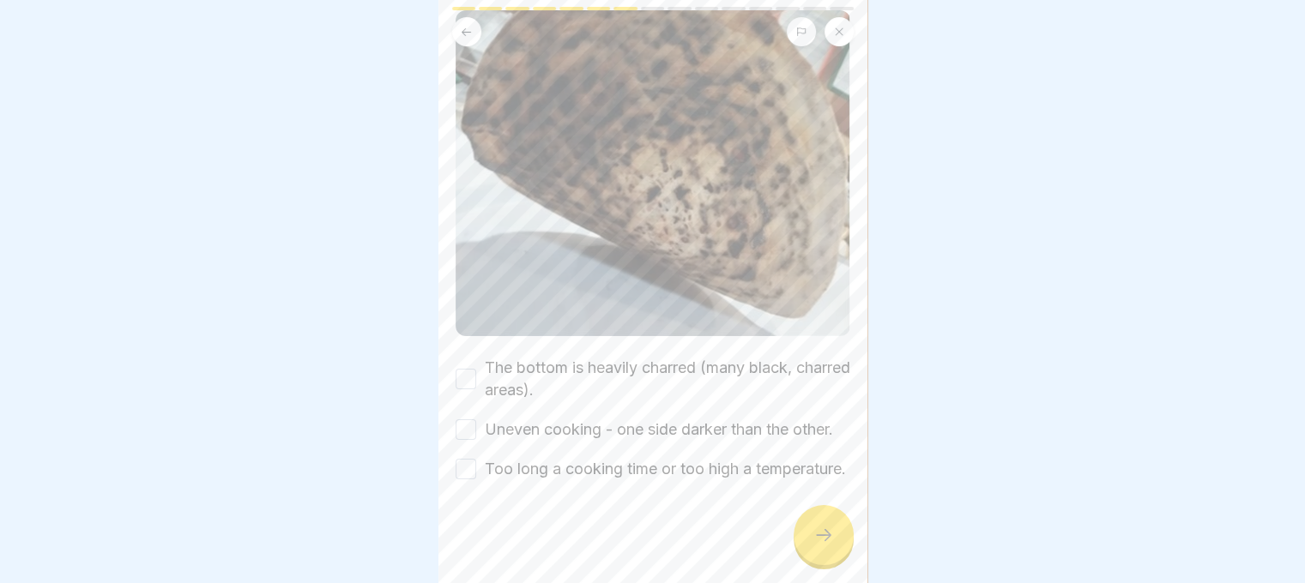
click at [473, 369] on button "The bottom is heavily charred (many black, charred areas)." at bounding box center [465, 379] width 21 height 21
click at [455, 419] on button "Uneven cooking - one side darker than the other." at bounding box center [465, 429] width 21 height 21
click at [465, 500] on div at bounding box center [652, 531] width 395 height 103
drag, startPoint x: 473, startPoint y: 449, endPoint x: 485, endPoint y: 457, distance: 14.1
click at [473, 459] on button "Too long a cooking time or too high a temperature." at bounding box center [465, 469] width 21 height 21
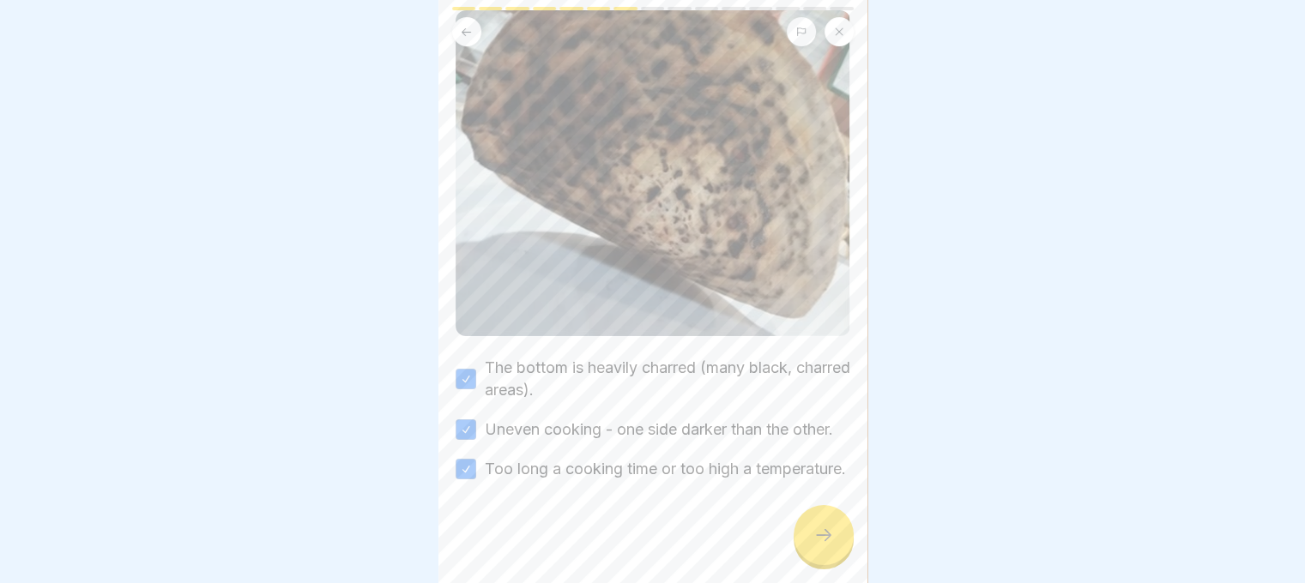
click at [830, 545] on icon at bounding box center [823, 535] width 21 height 21
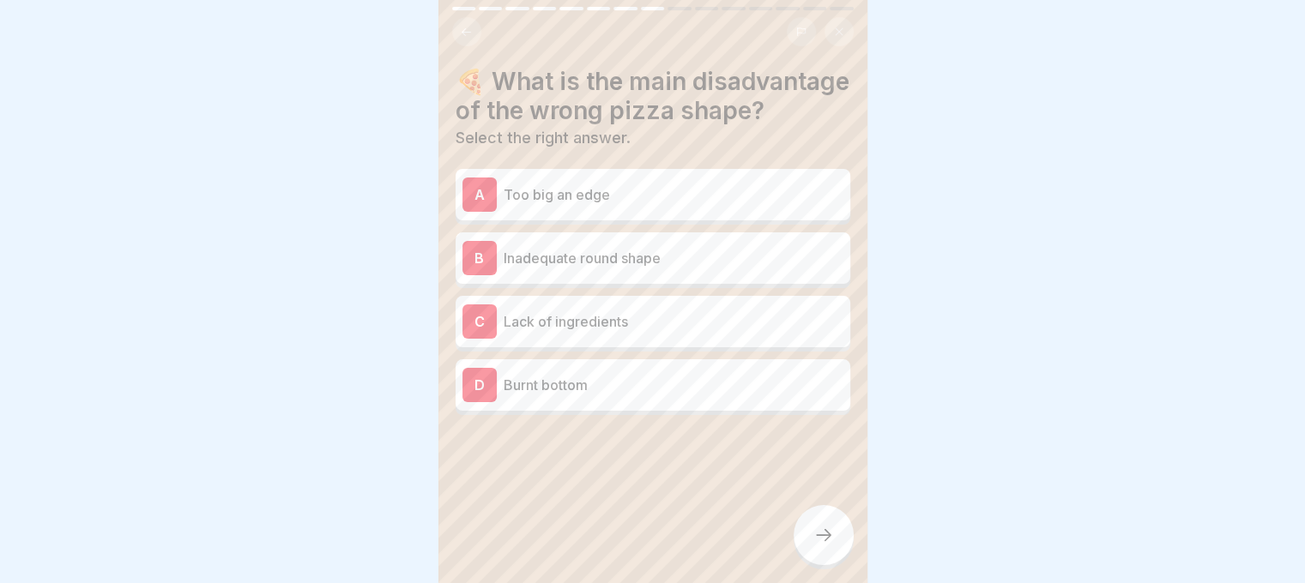
click at [536, 268] on p "Inadequate round shape" at bounding box center [673, 258] width 340 height 21
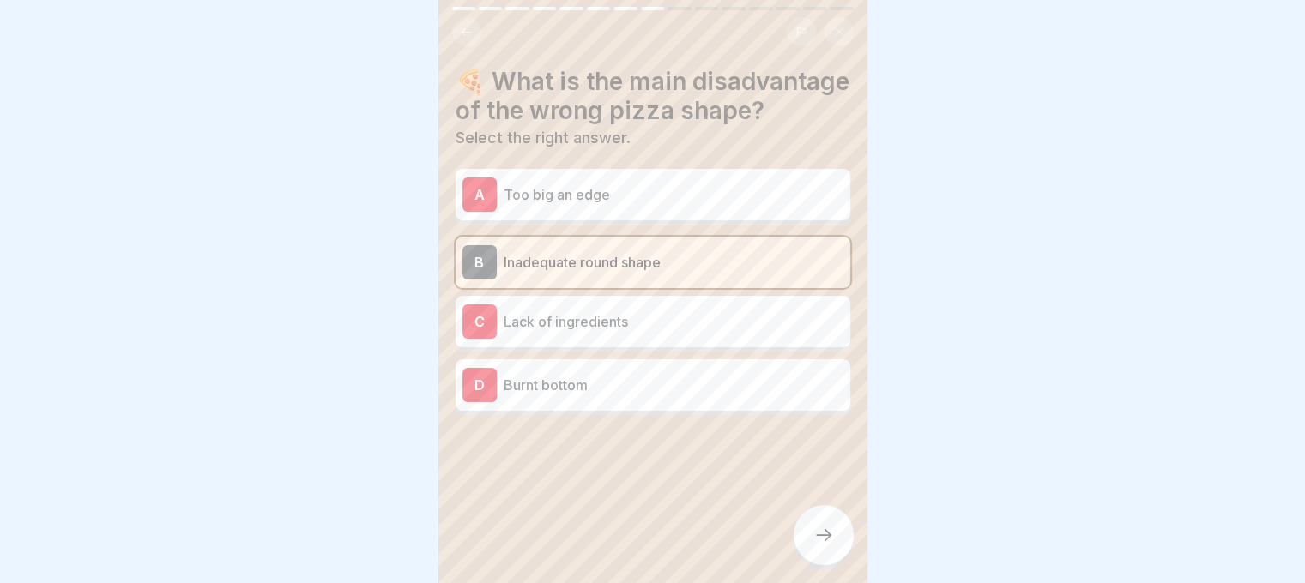
click at [843, 547] on div at bounding box center [823, 535] width 60 height 60
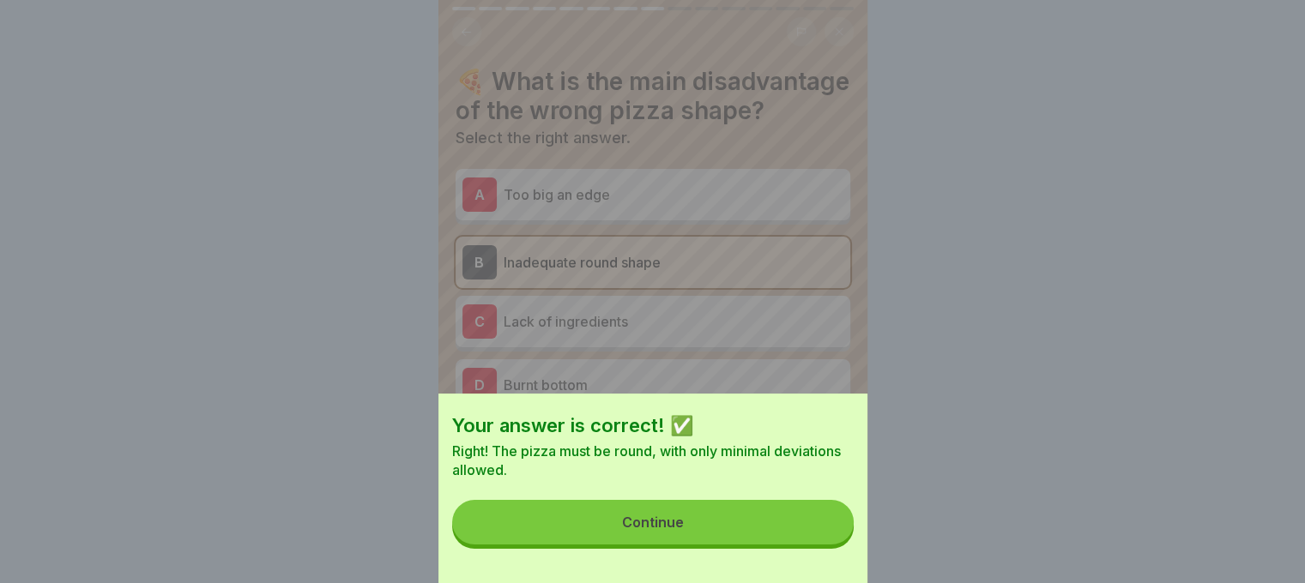
click at [827, 545] on button "Continue" at bounding box center [652, 522] width 401 height 45
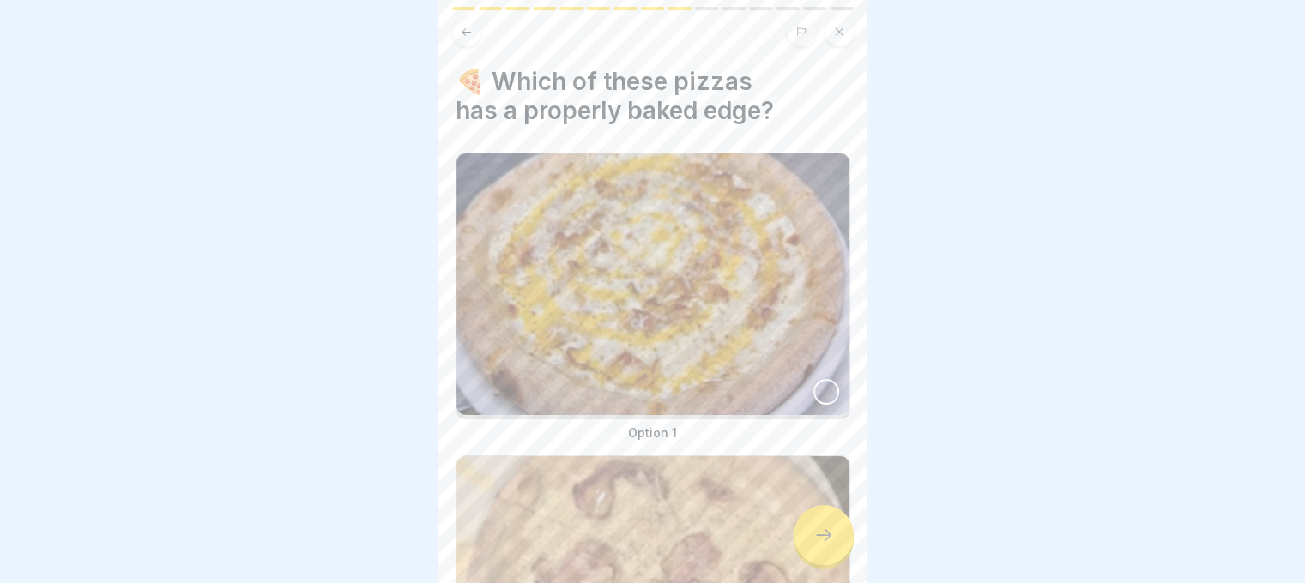
click at [813, 381] on div at bounding box center [826, 392] width 26 height 26
click at [814, 542] on icon at bounding box center [823, 535] width 21 height 21
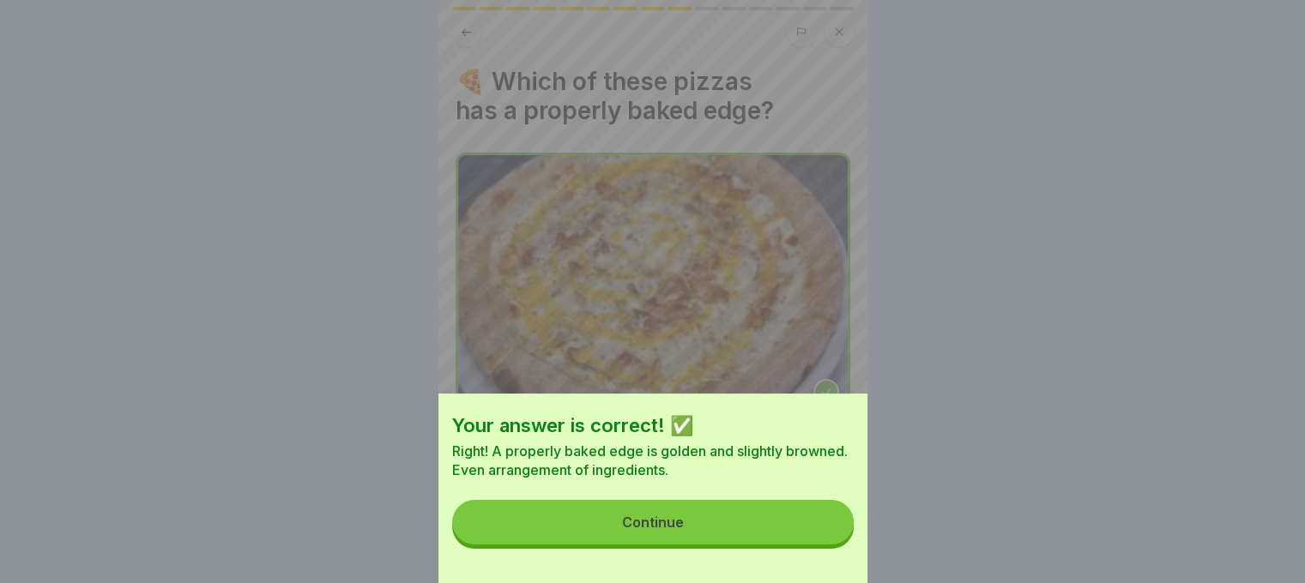
click at [814, 542] on button "Continue" at bounding box center [652, 522] width 401 height 45
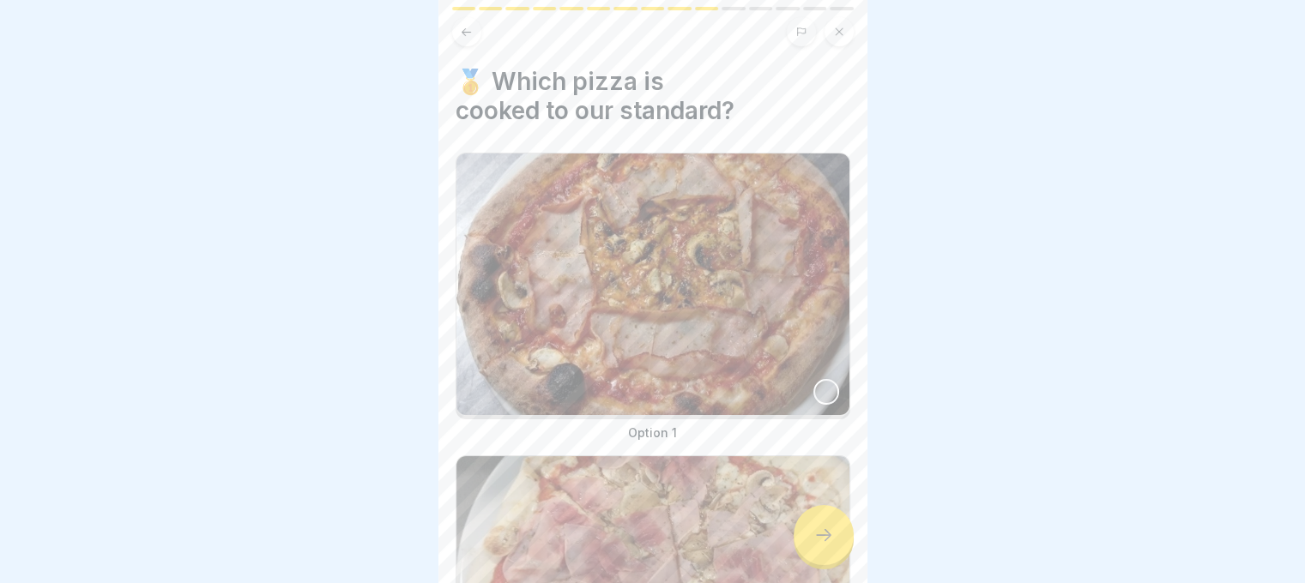
click at [813, 379] on div at bounding box center [826, 392] width 26 height 26
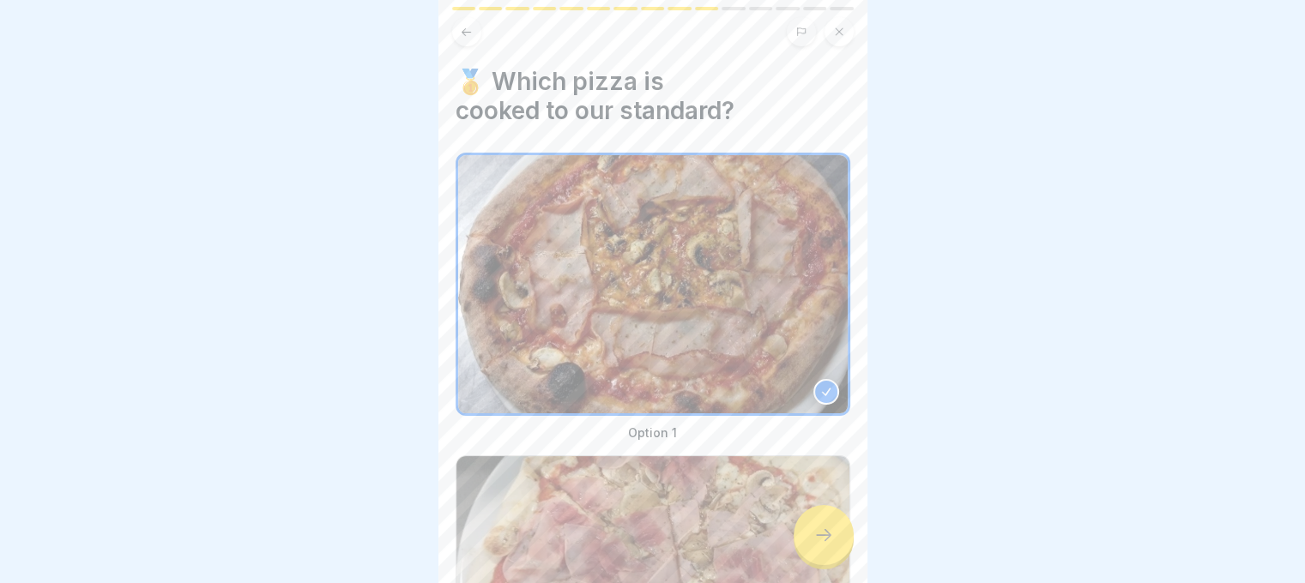
click at [822, 545] on icon at bounding box center [823, 535] width 21 height 21
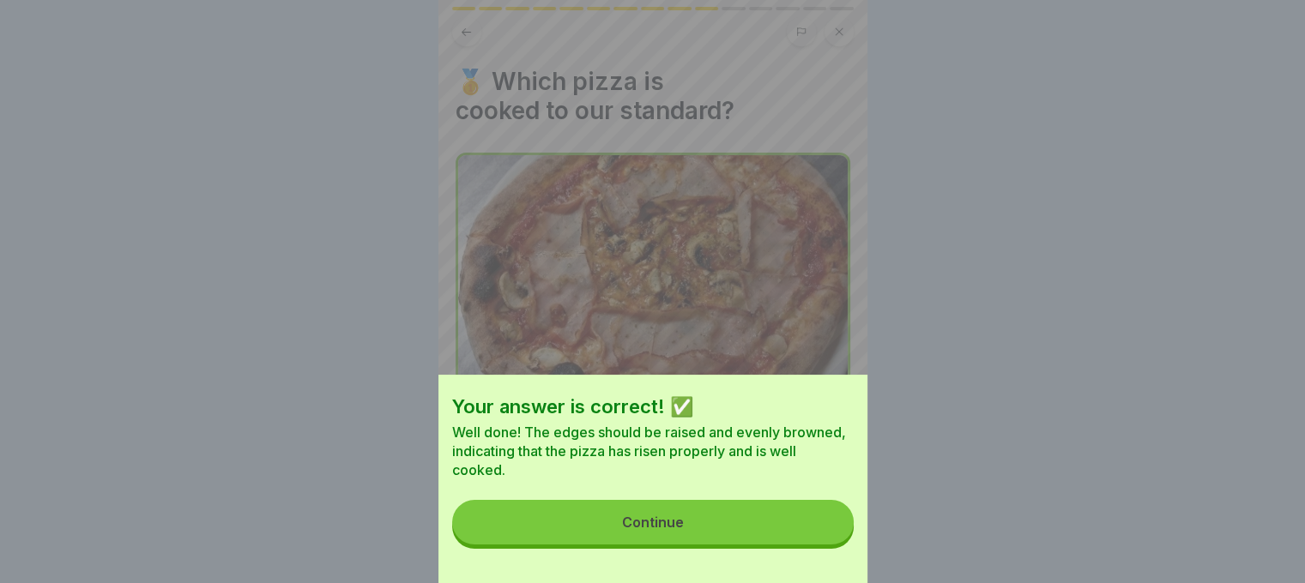
click at [816, 541] on button "Continue" at bounding box center [652, 522] width 401 height 45
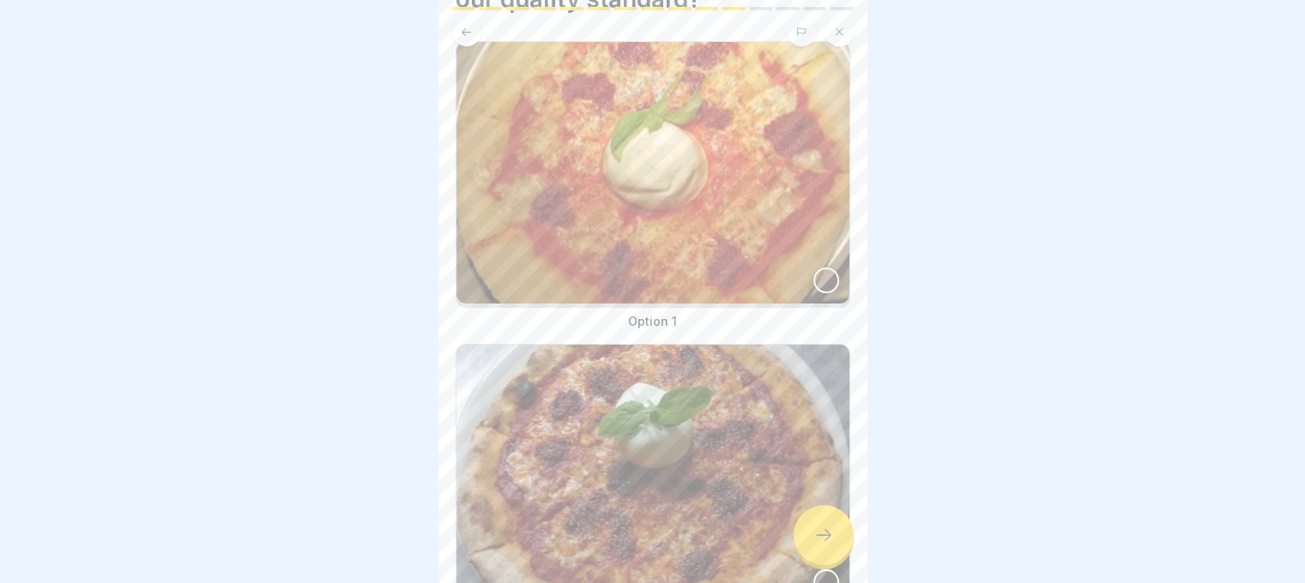
scroll to position [246, 0]
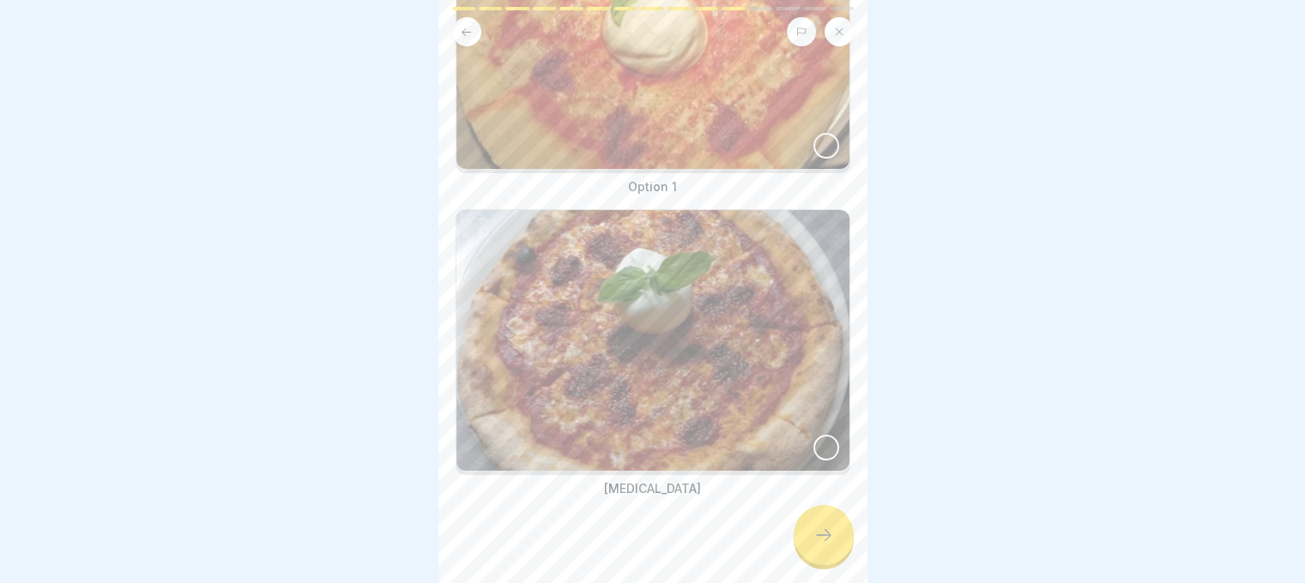
click at [813, 435] on div at bounding box center [826, 448] width 26 height 26
click at [832, 541] on icon at bounding box center [823, 535] width 21 height 21
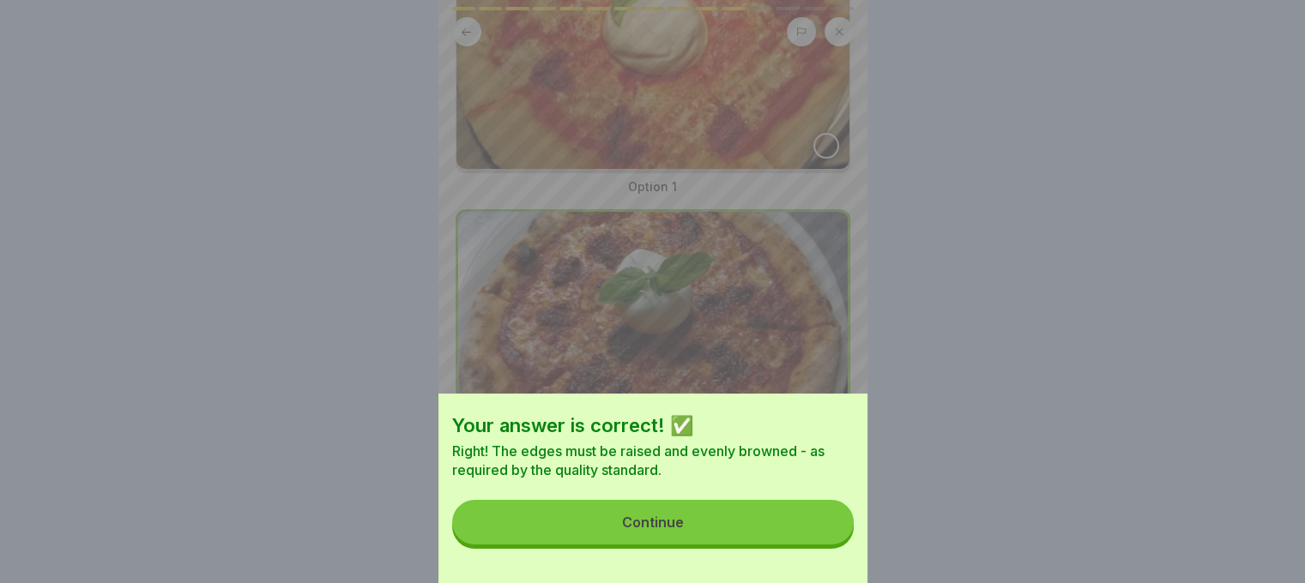
click at [825, 533] on button "Continue" at bounding box center [652, 522] width 401 height 45
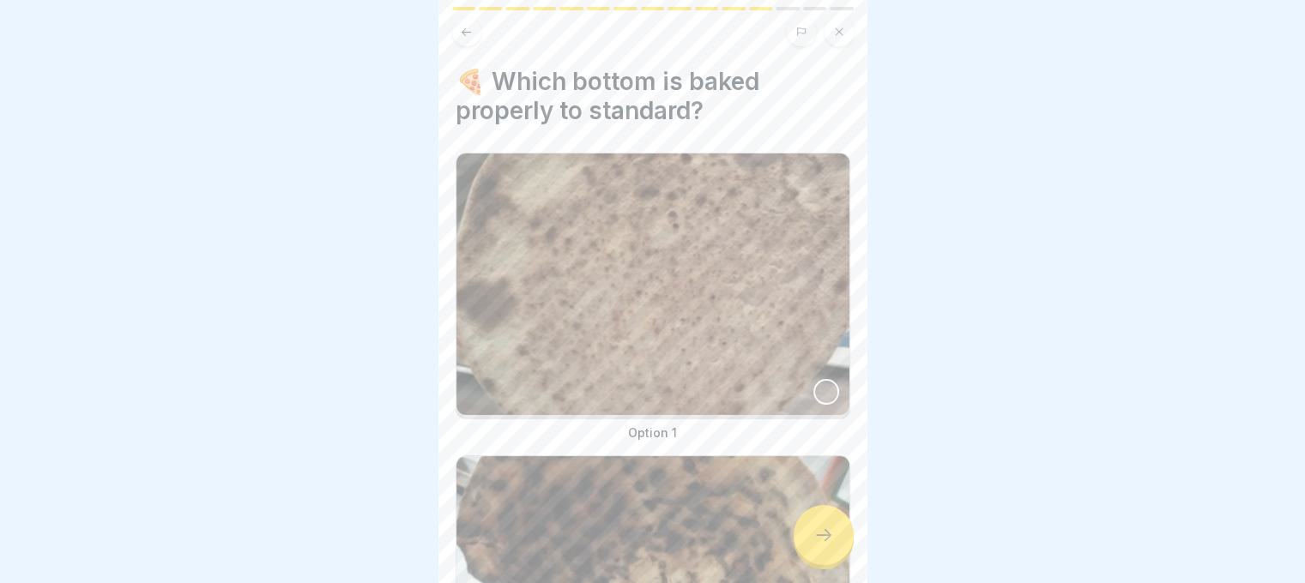
click at [814, 391] on div at bounding box center [826, 392] width 26 height 26
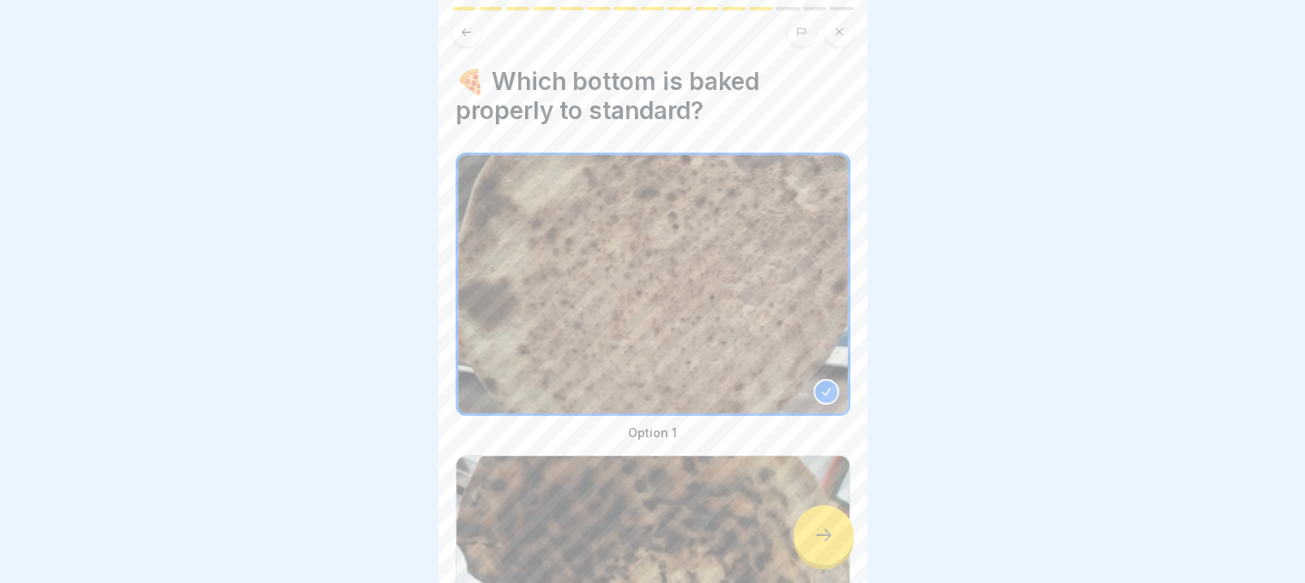
click at [820, 565] on div at bounding box center [823, 535] width 60 height 60
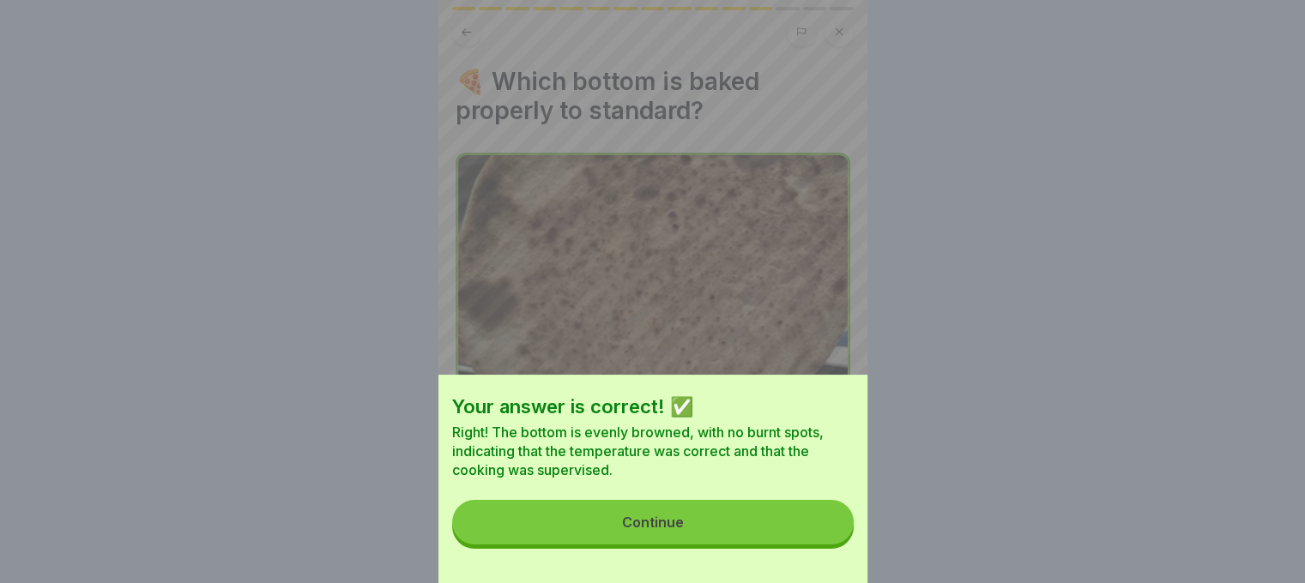
click at [792, 545] on button "Continue" at bounding box center [652, 522] width 401 height 45
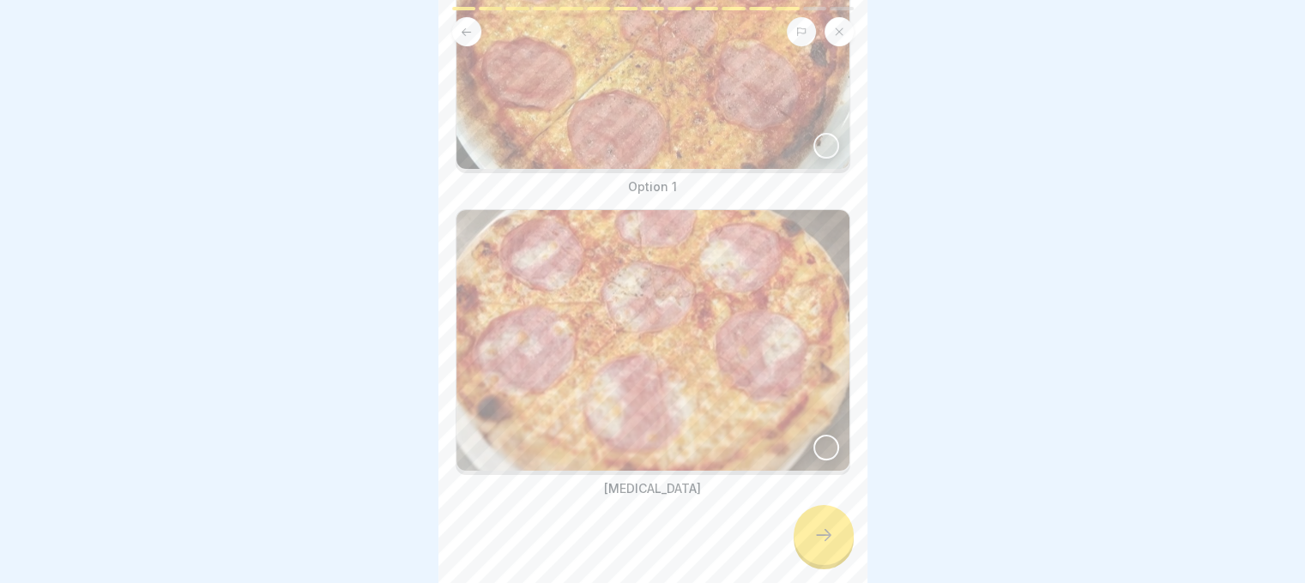
click at [813, 435] on div at bounding box center [826, 448] width 26 height 26
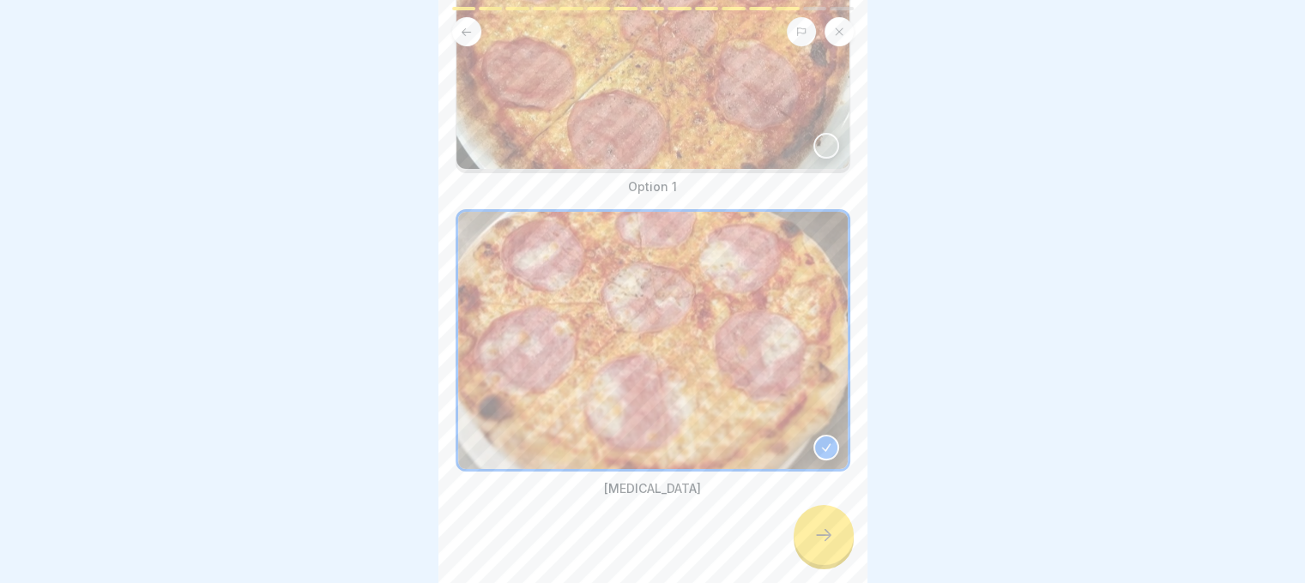
click at [813, 540] on icon at bounding box center [823, 535] width 21 height 21
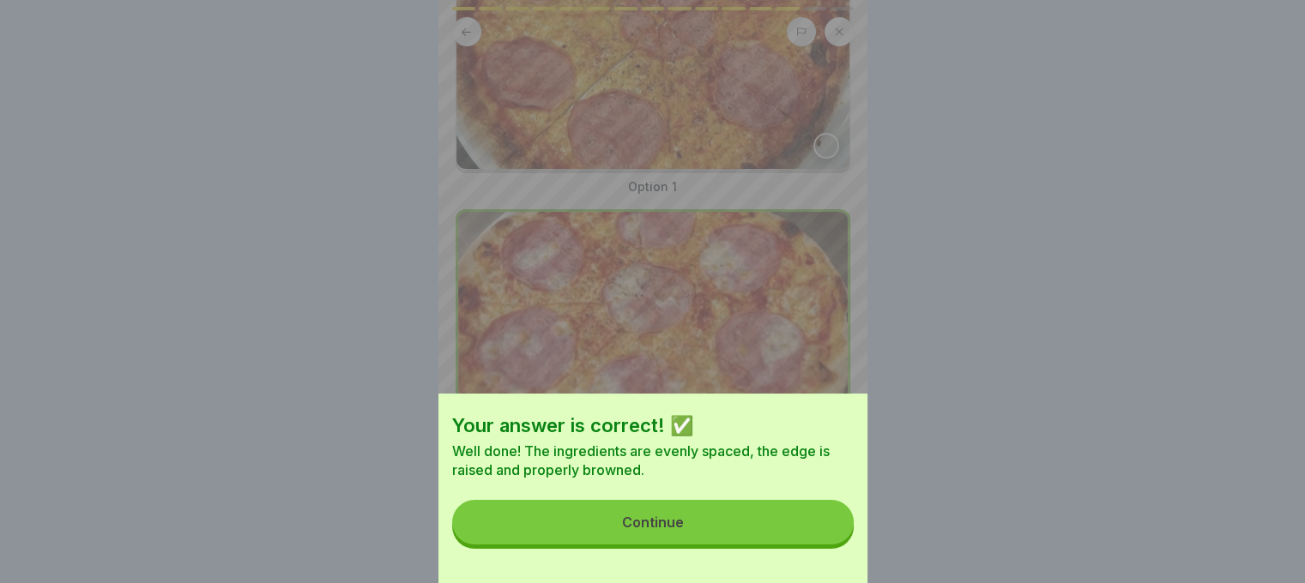
click at [800, 518] on button "Continue" at bounding box center [652, 522] width 401 height 45
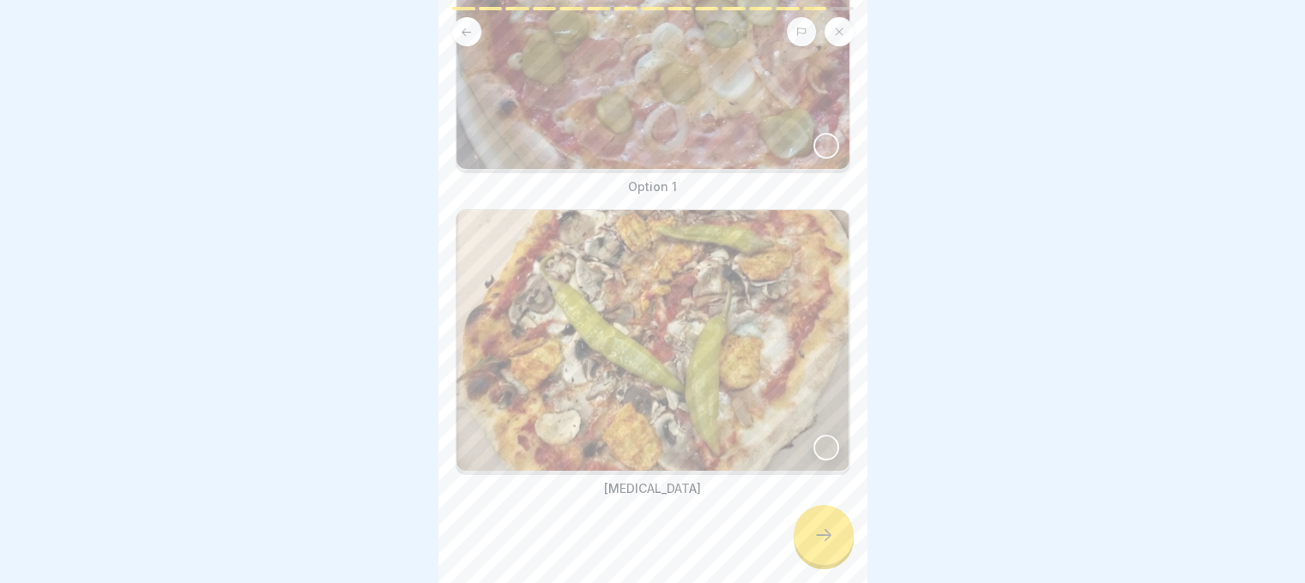
click at [816, 152] on img at bounding box center [652, 38] width 393 height 262
click at [822, 565] on div at bounding box center [823, 535] width 60 height 60
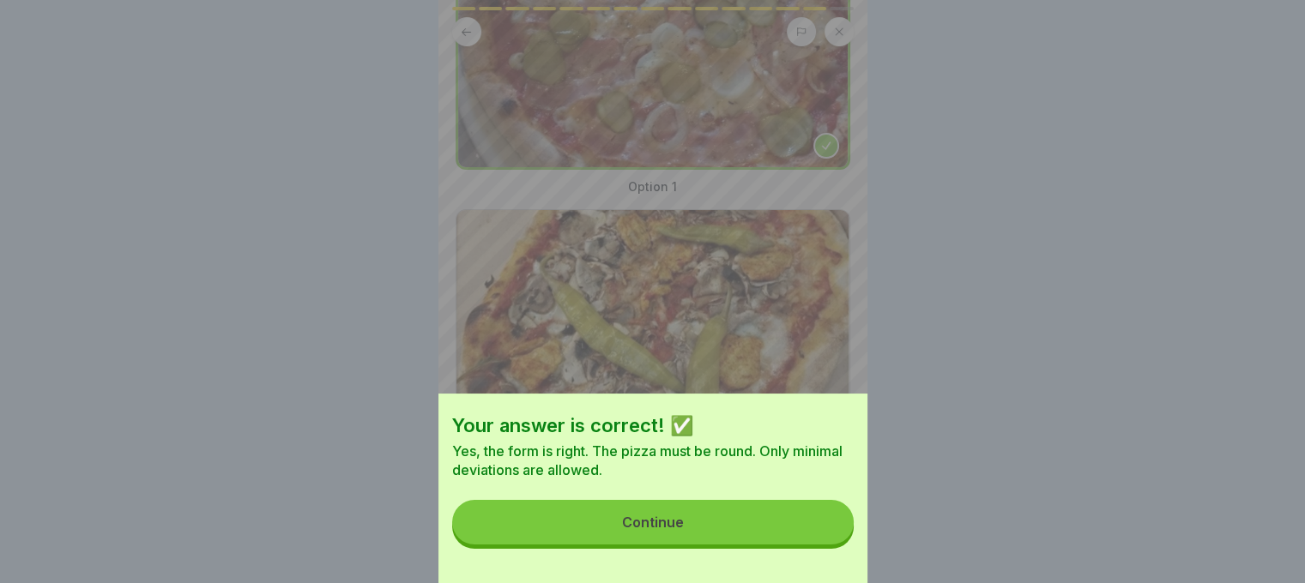
click at [803, 509] on div "Your answer is correct! ✅ Yes, the form is right. The pizza must be round. Only…" at bounding box center [652, 489] width 429 height 190
click at [798, 531] on button "Continue" at bounding box center [652, 522] width 401 height 45
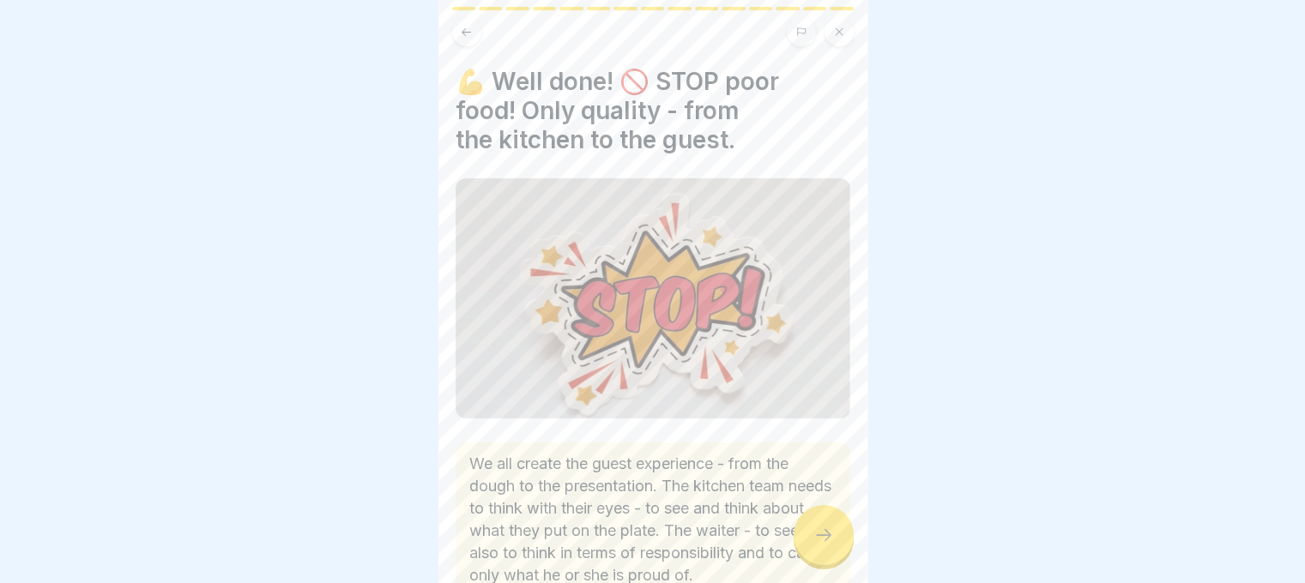
click at [822, 564] on div at bounding box center [823, 535] width 60 height 60
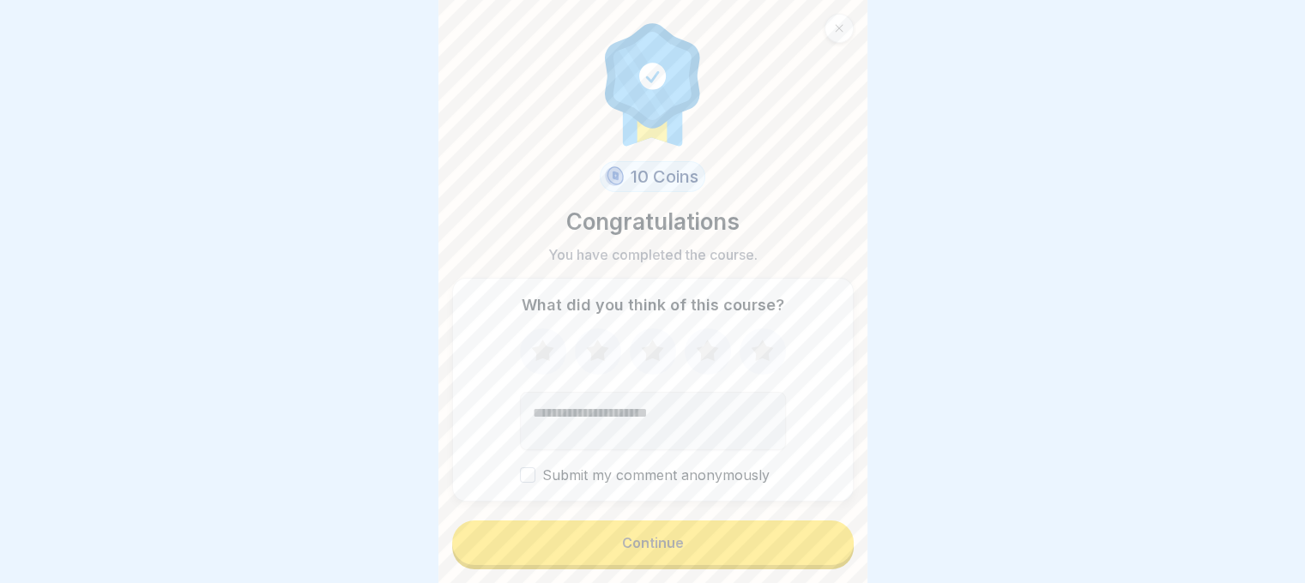
click at [822, 562] on button "Continue" at bounding box center [652, 543] width 401 height 45
